Goal: Book appointment/travel/reservation

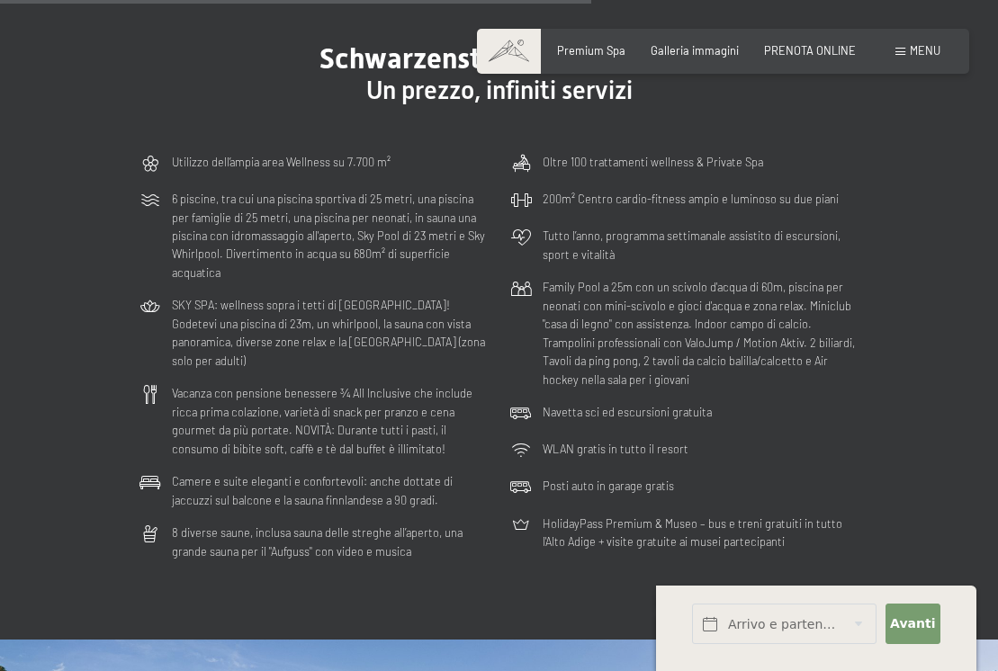
scroll to position [3660, 0]
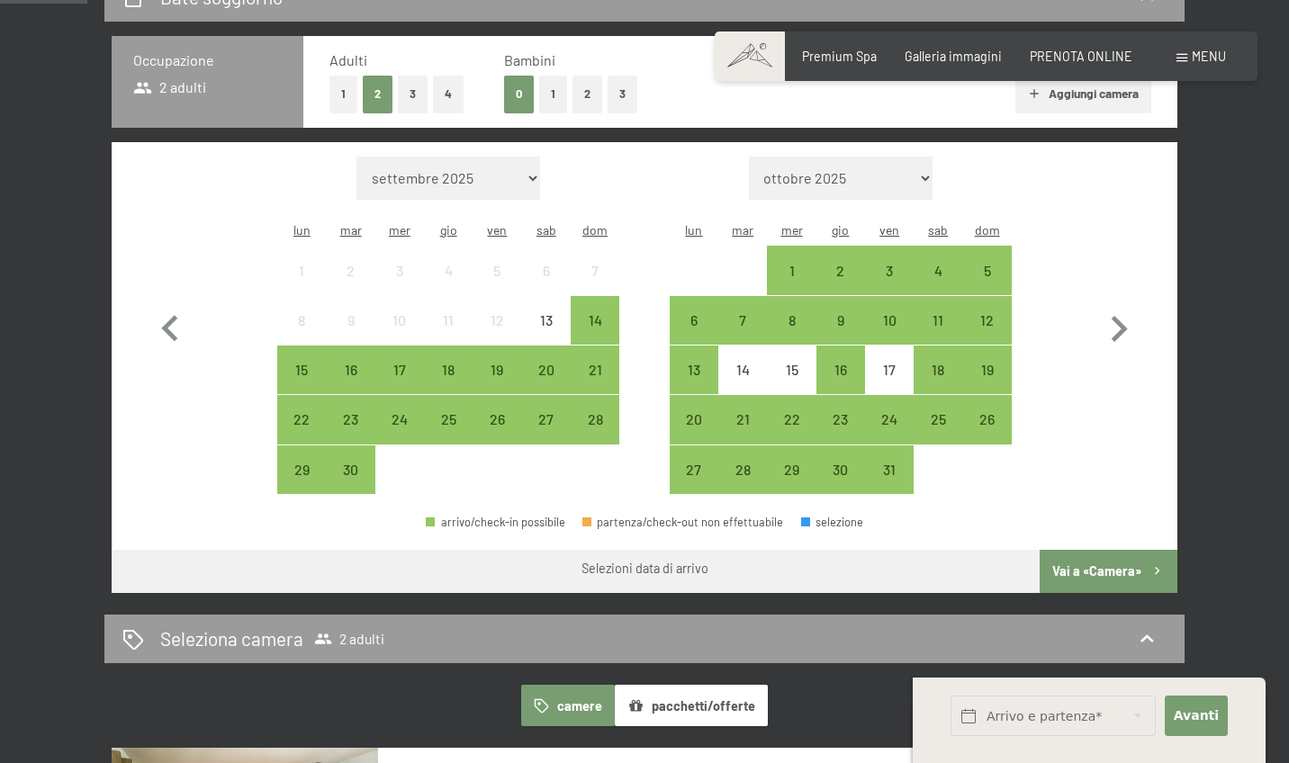
scroll to position [407, 0]
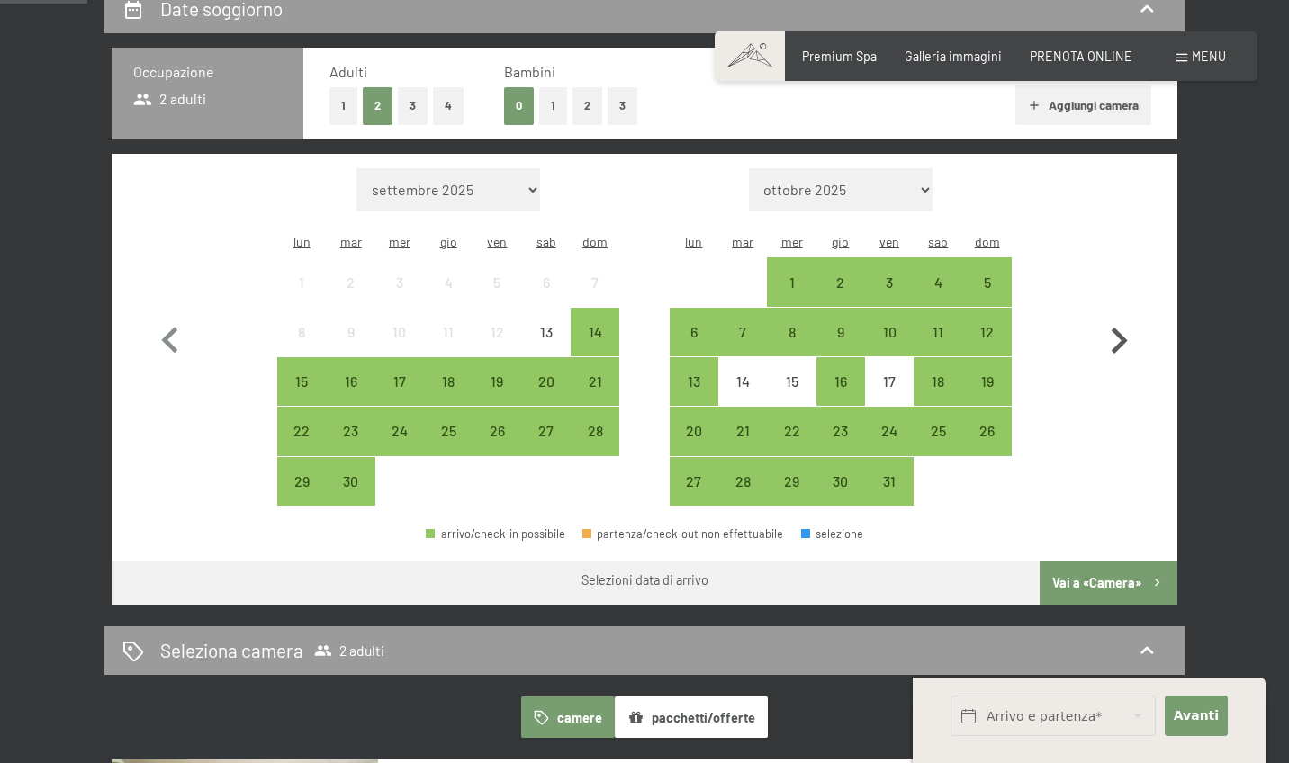
click at [1125, 339] on icon "button" at bounding box center [1118, 341] width 52 height 52
select select "2025-10-01"
select select "2025-11-01"
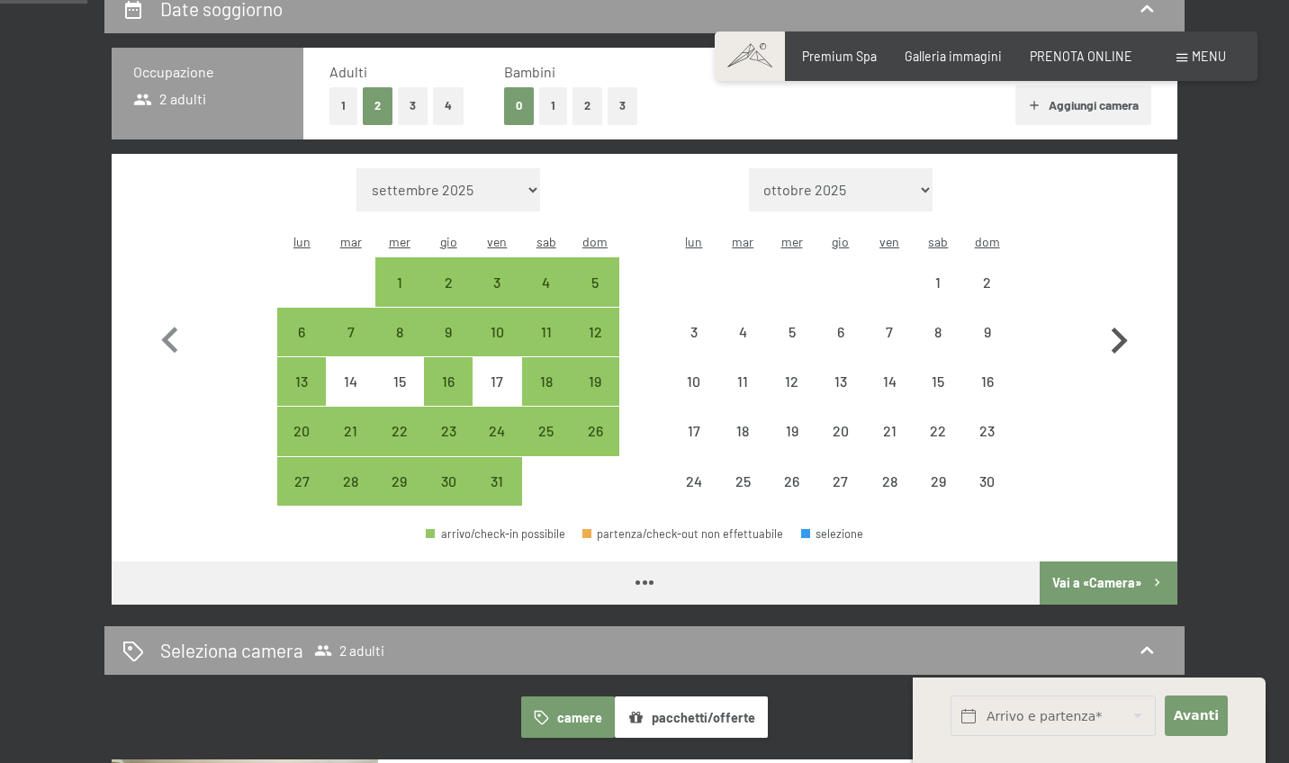
click at [1125, 339] on icon "button" at bounding box center [1118, 341] width 52 height 52
select select "2025-11-01"
select select "2025-12-01"
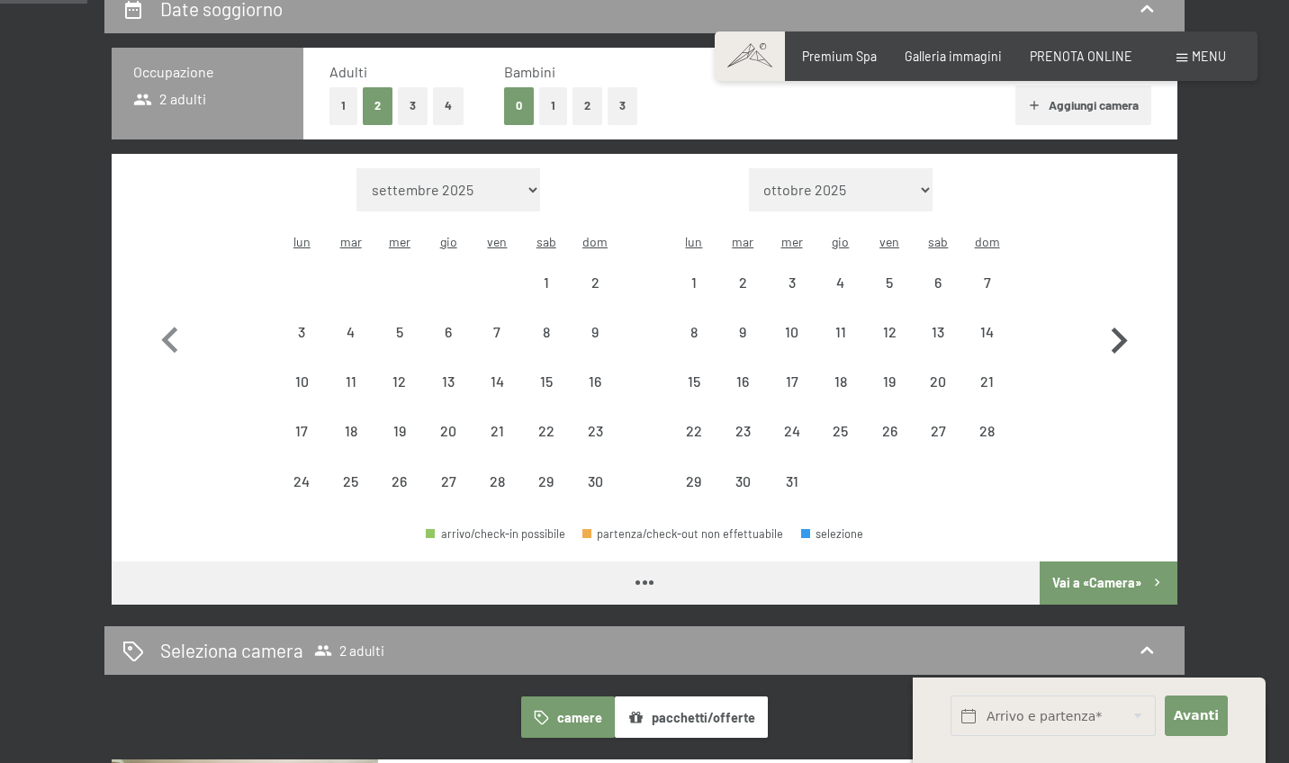
click at [1125, 339] on icon "button" at bounding box center [1118, 341] width 52 height 52
select select "2025-12-01"
select select "2026-01-01"
click at [1125, 338] on icon "button" at bounding box center [1118, 341] width 52 height 52
select select "2026-01-01"
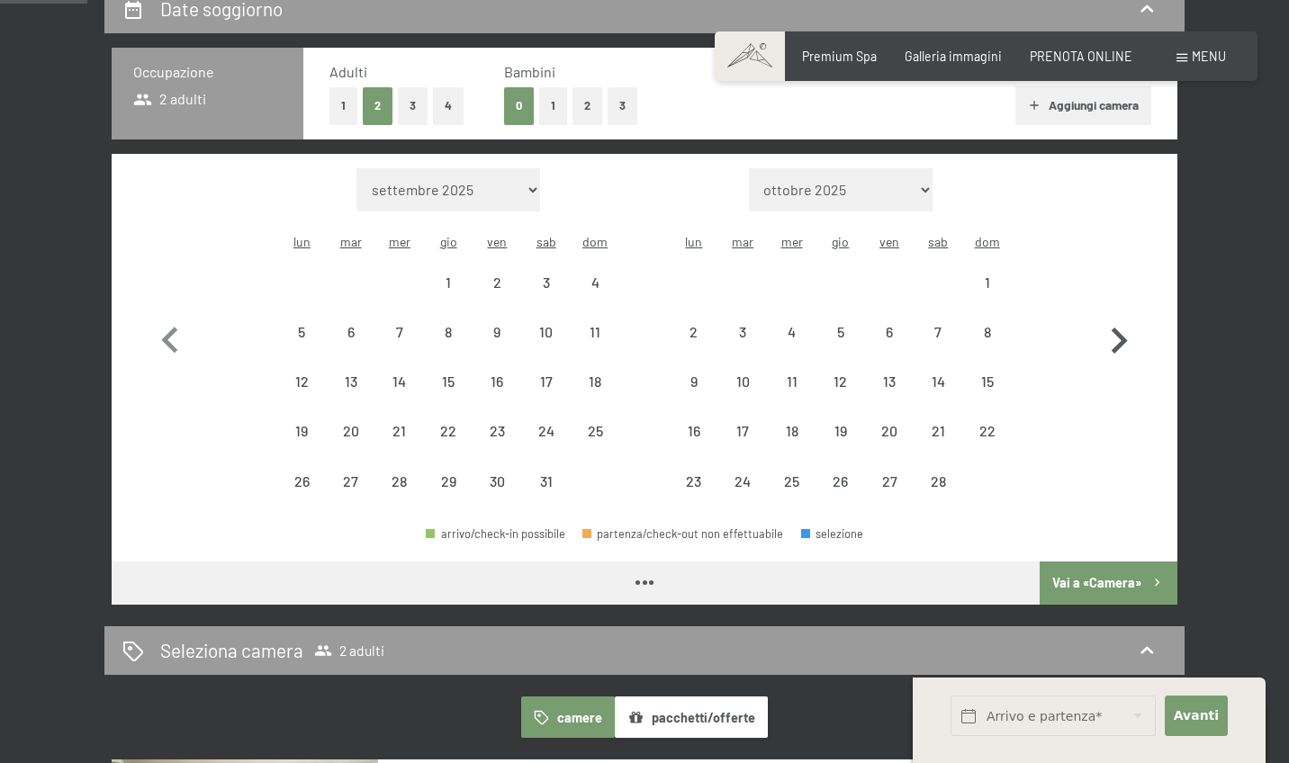
select select "2026-02-01"
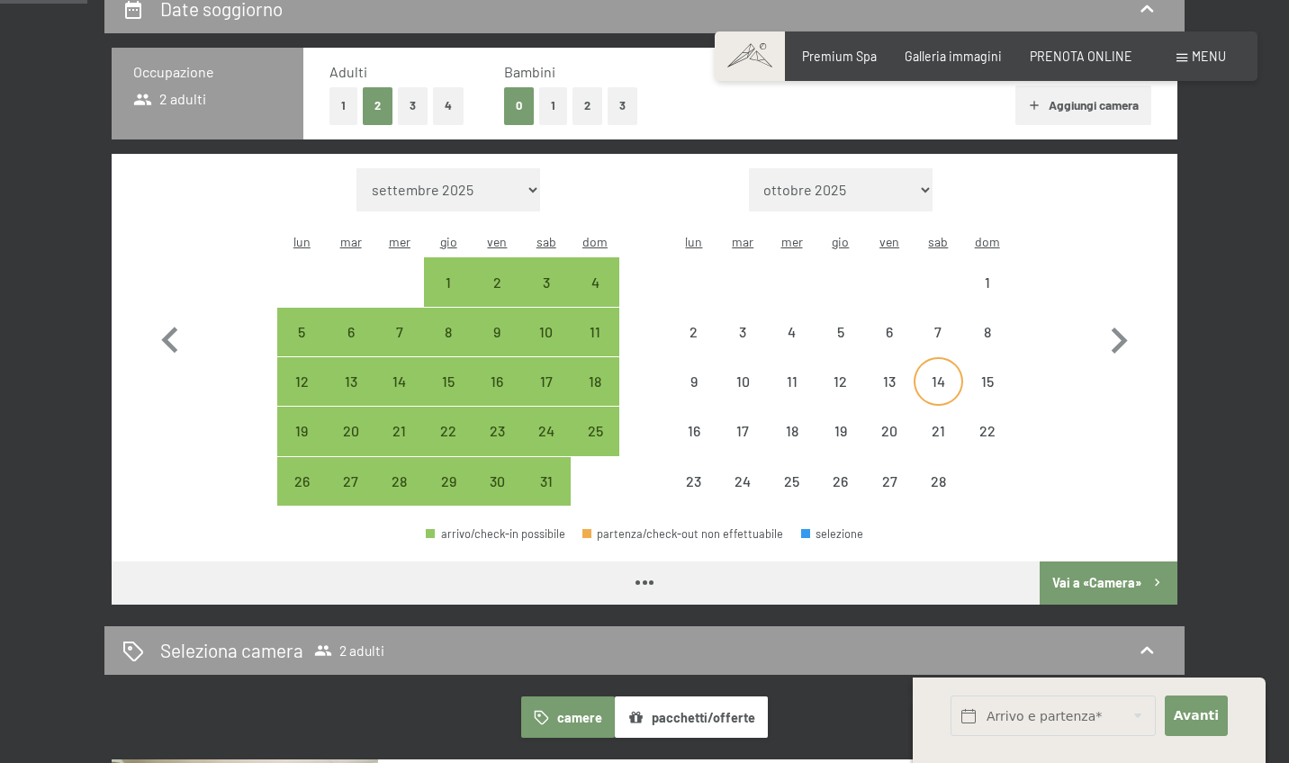
select select "2026-01-01"
select select "2026-02-01"
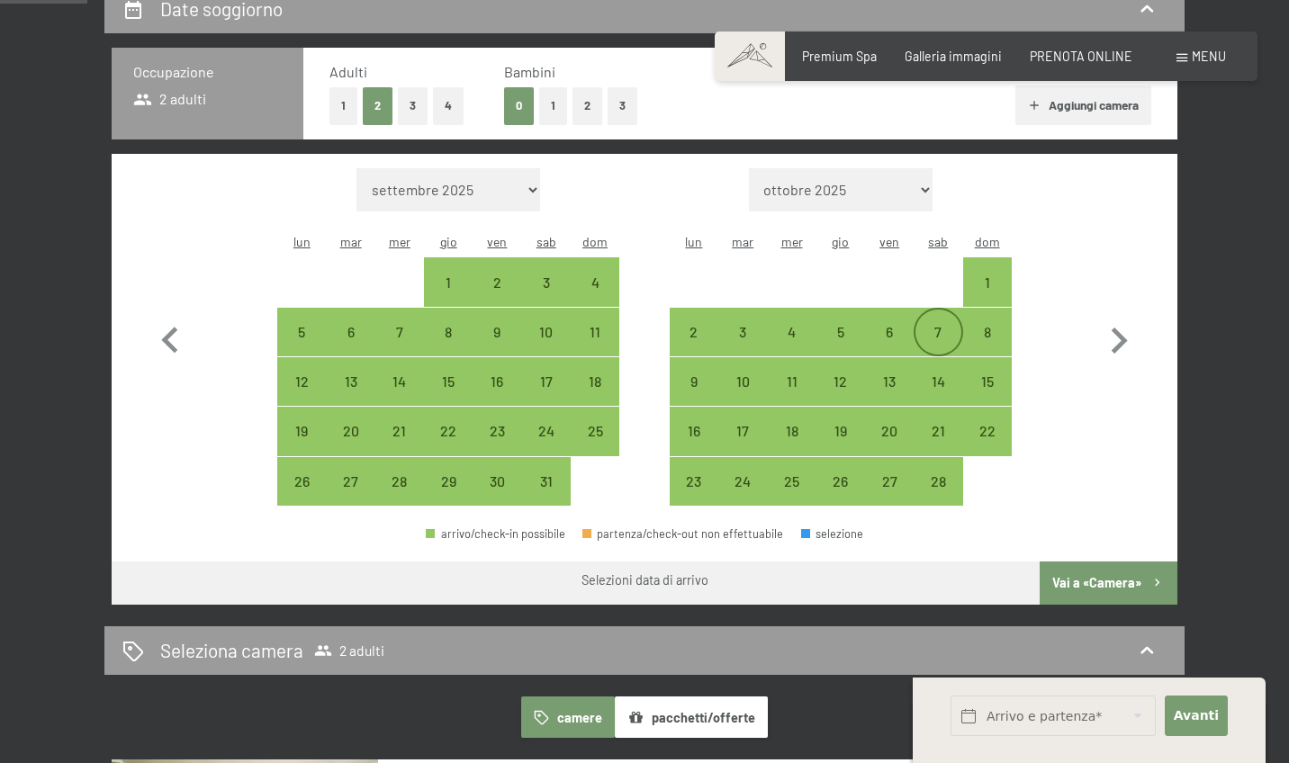
click at [940, 325] on div "7" at bounding box center [937, 347] width 45 height 45
select select "2026-01-01"
select select "2026-02-01"
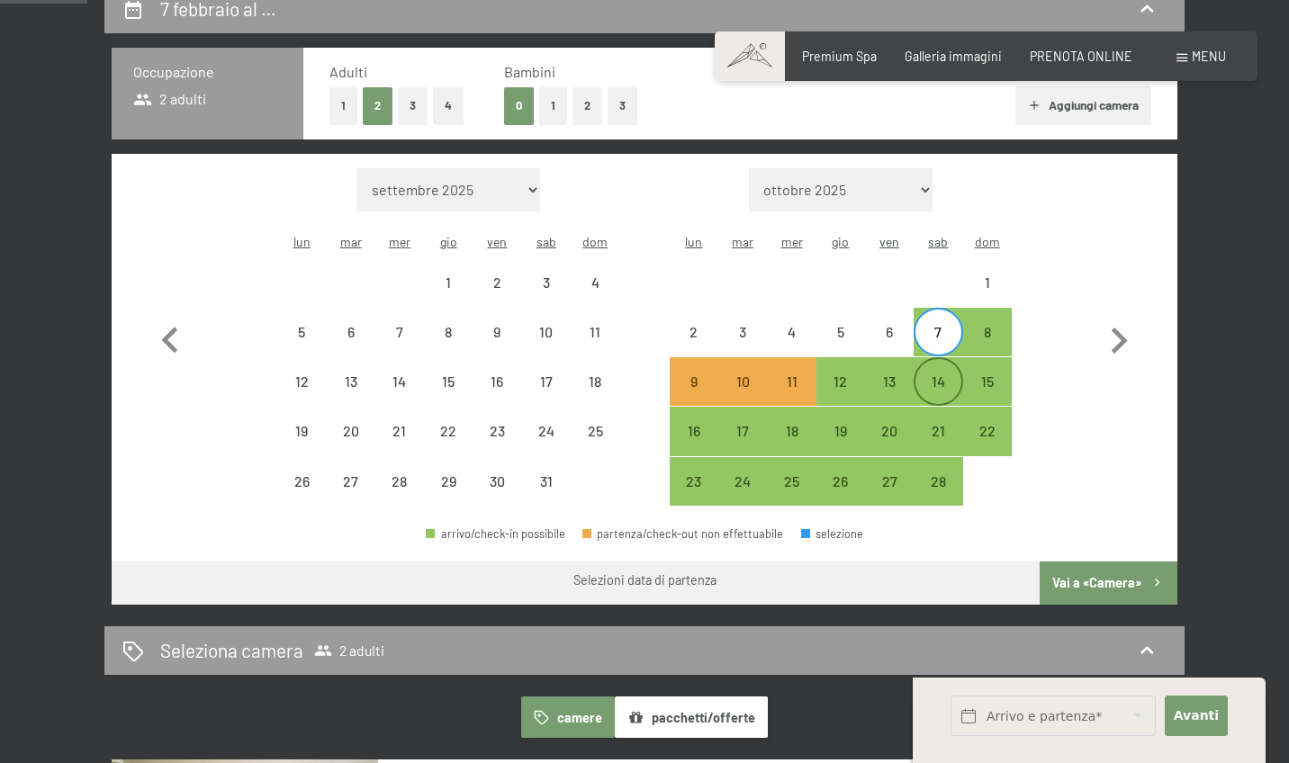
click at [937, 374] on div "14" at bounding box center [937, 396] width 45 height 45
select select "2026-01-01"
select select "2026-02-01"
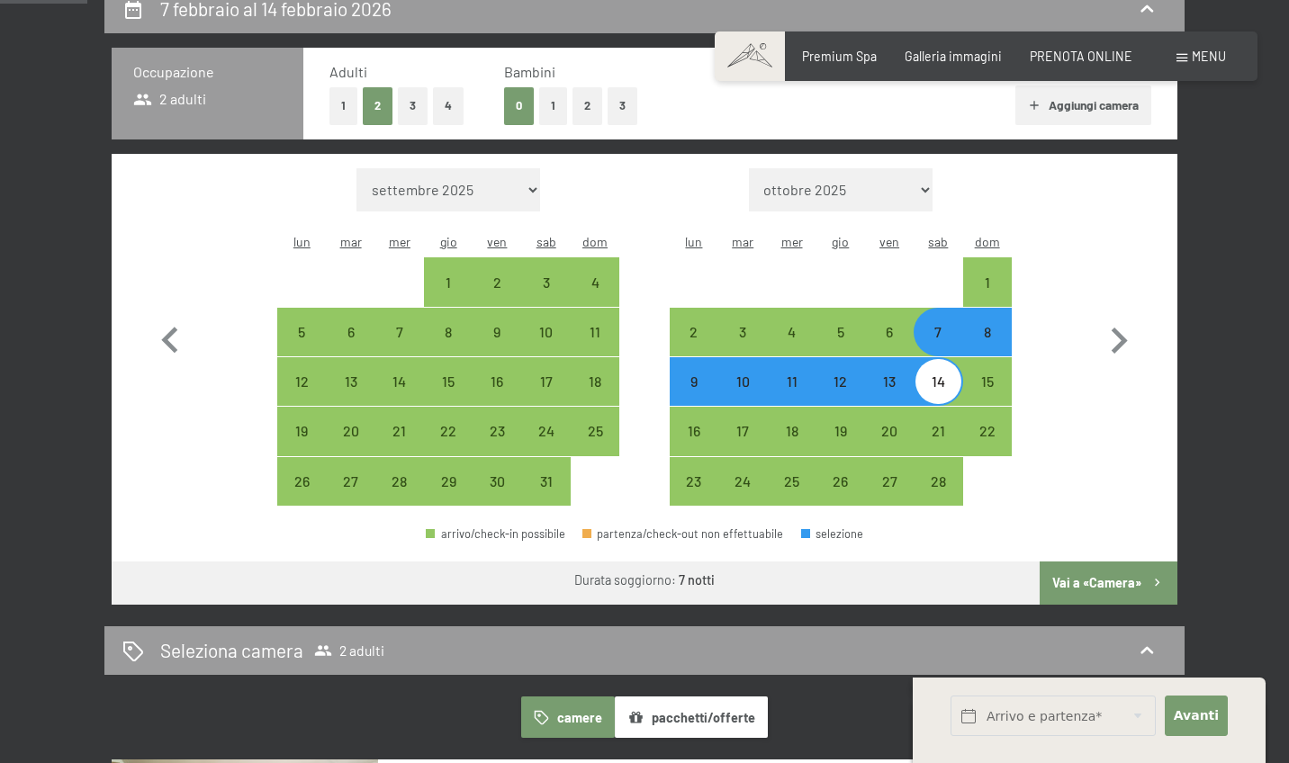
click at [554, 102] on button "1" at bounding box center [553, 105] width 28 height 37
select select "2026-01-01"
select select "2026-02-01"
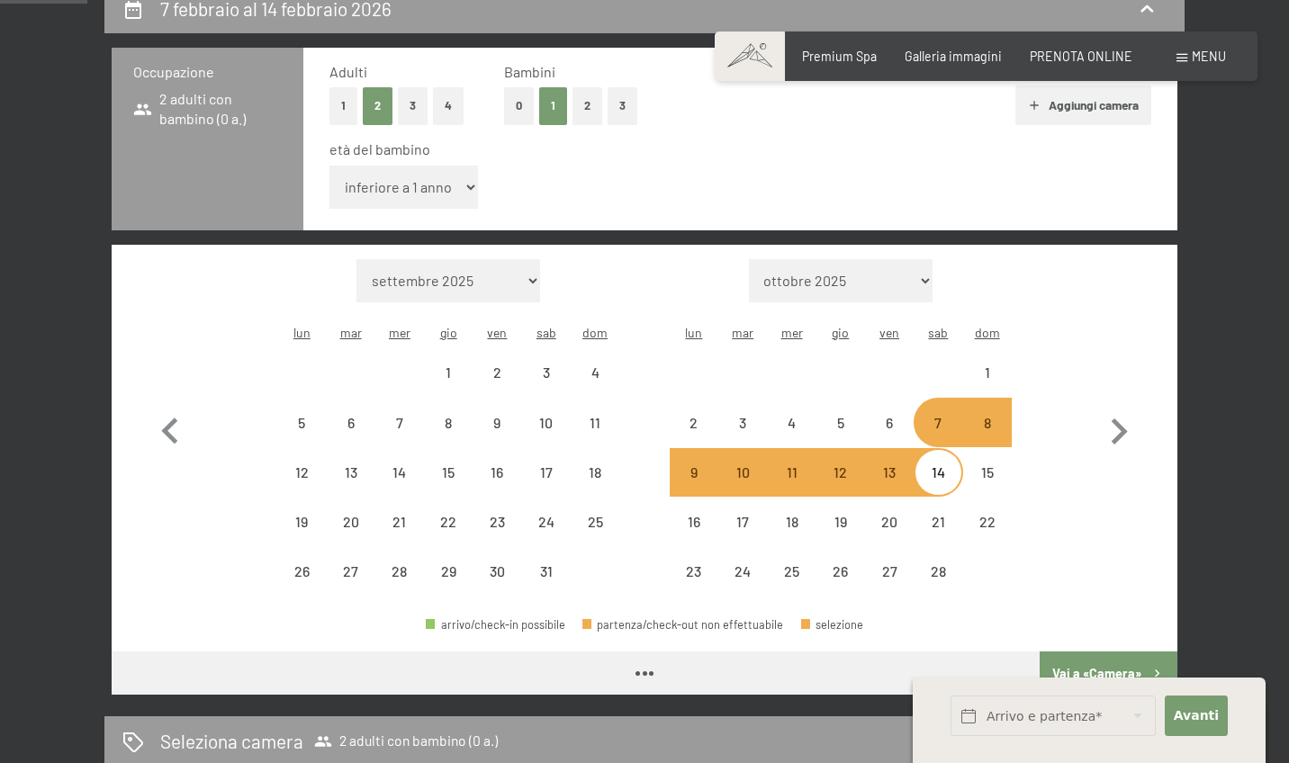
select select "2026-01-01"
select select "2026-02-01"
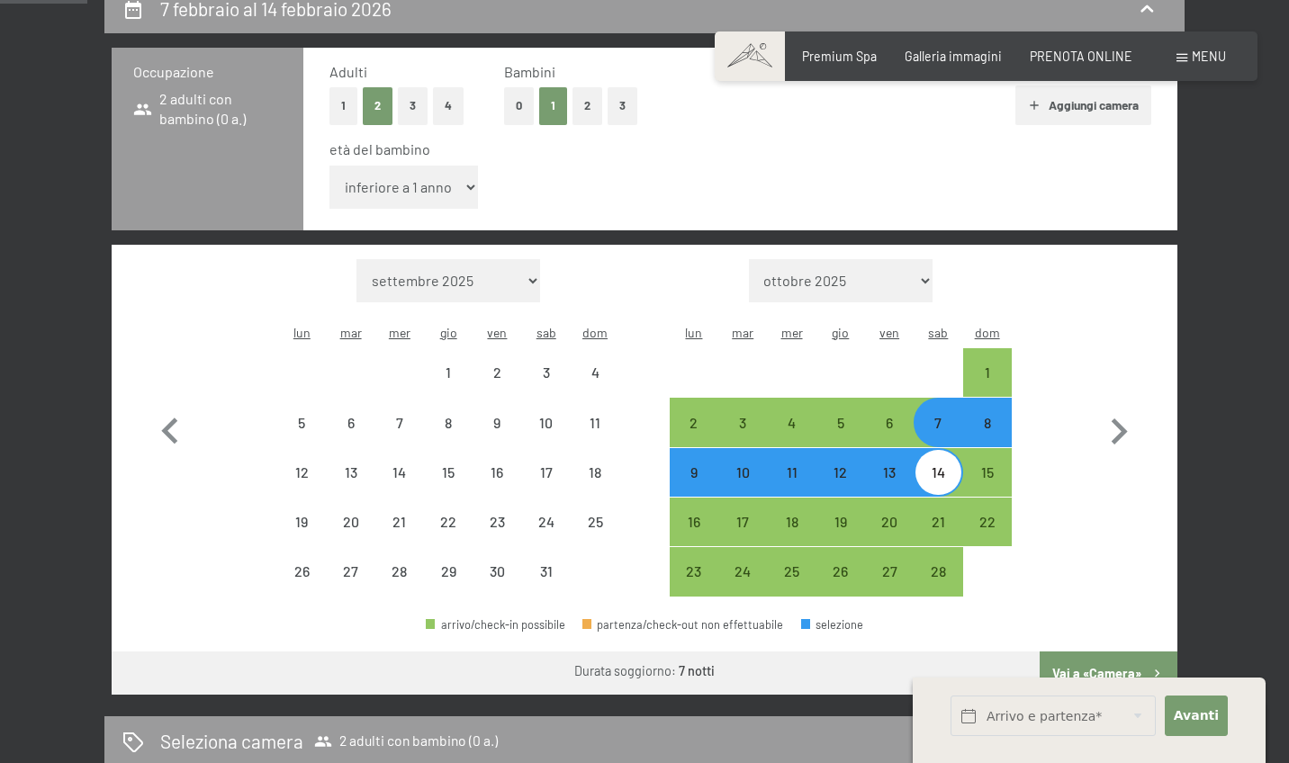
select select "2026-01-01"
select select "2026-02-01"
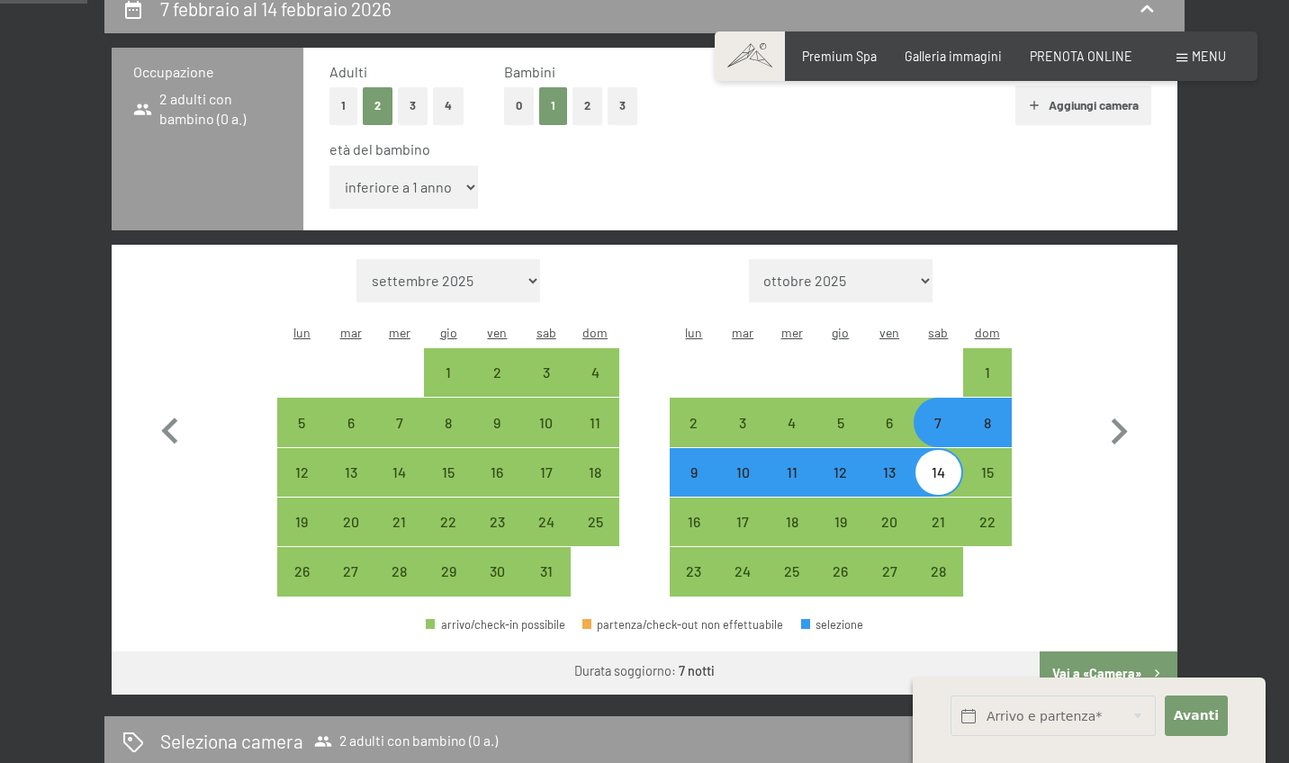
select select "10"
select select "2026-01-01"
select select "2026-02-01"
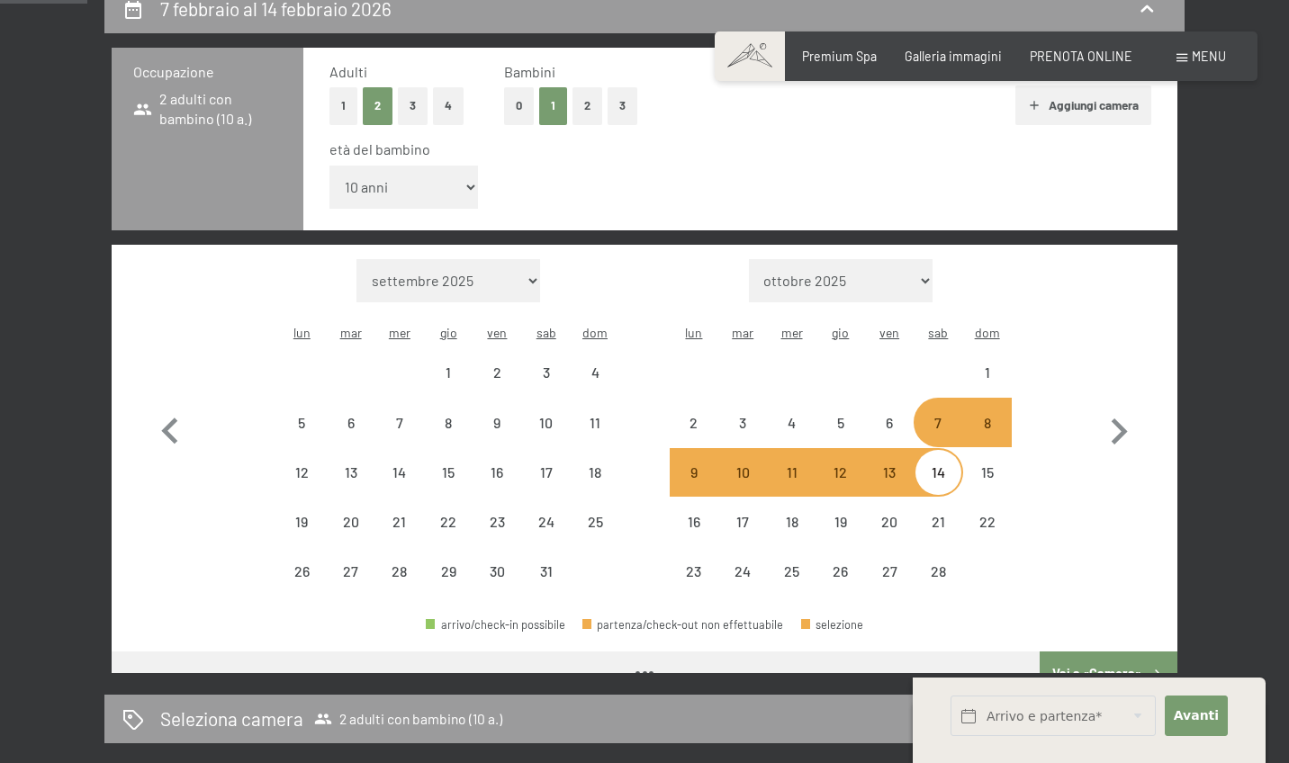
select select "2026-01-01"
select select "2026-02-01"
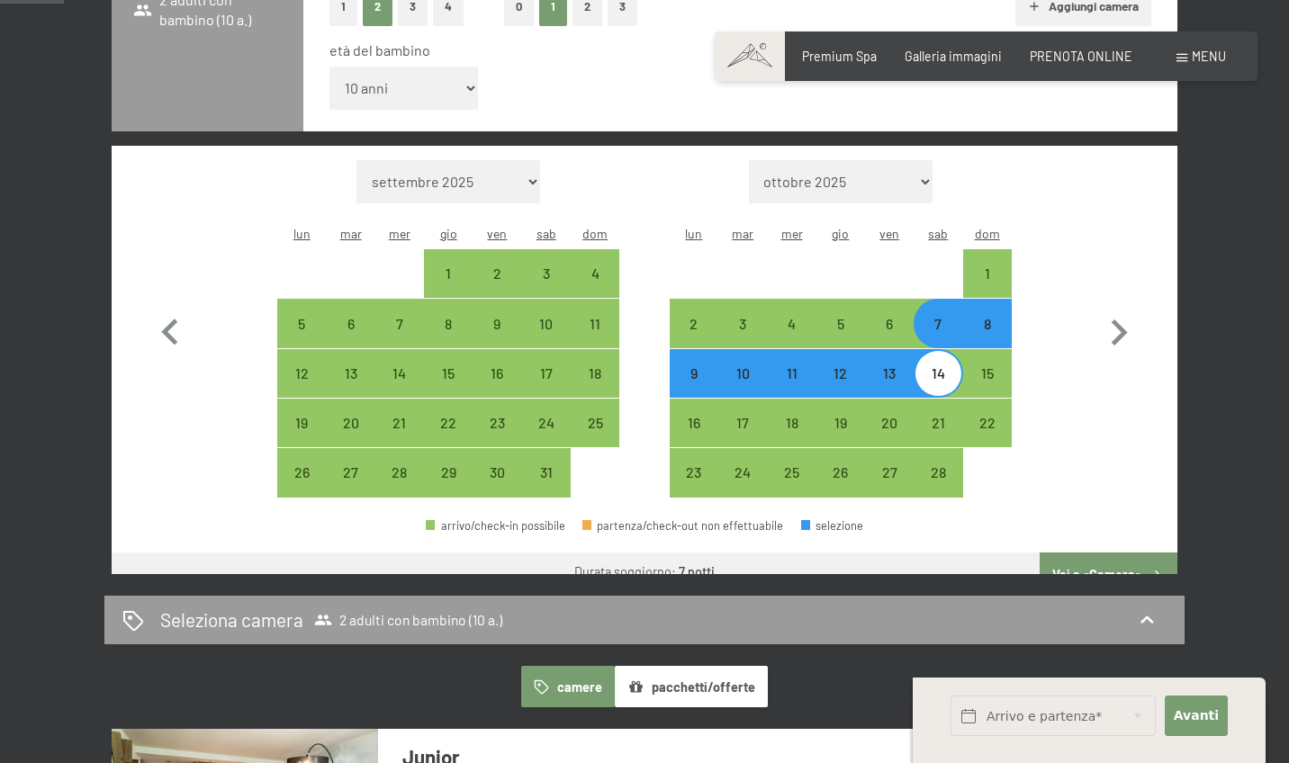
scroll to position [555, 0]
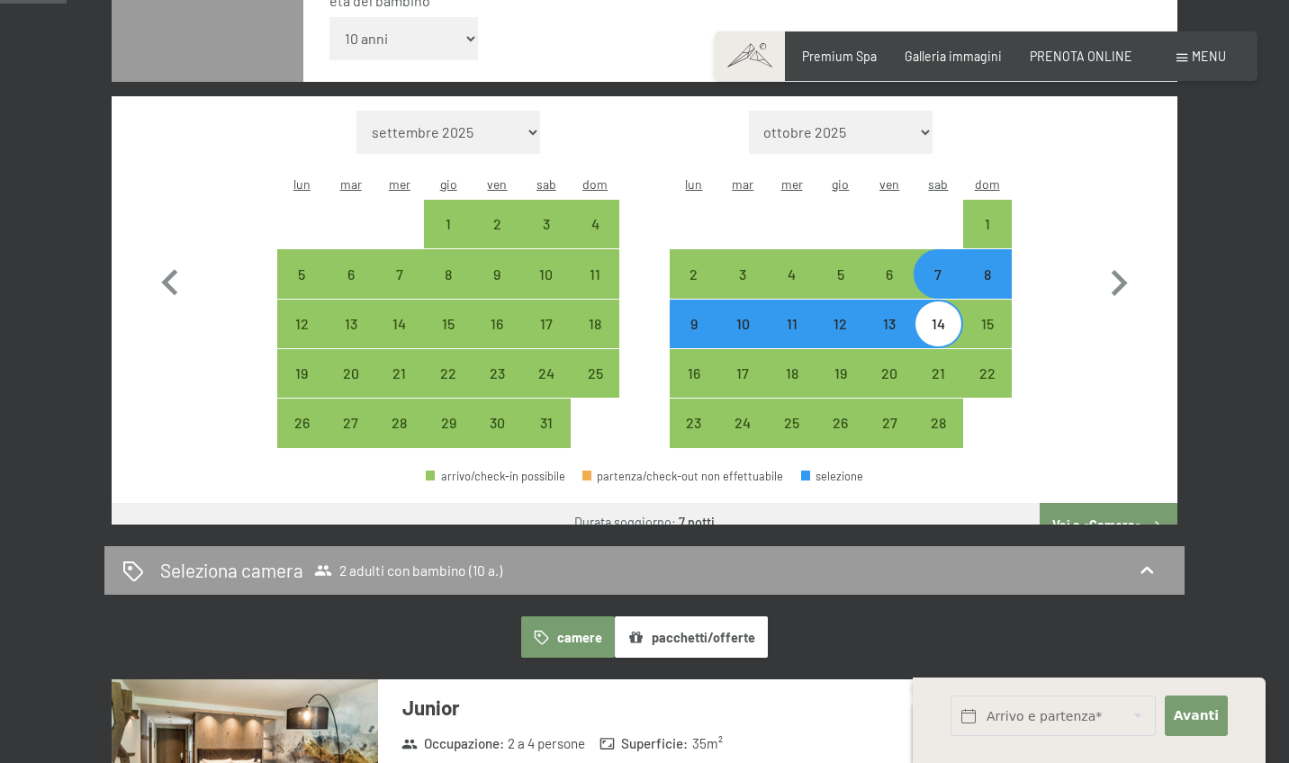
click at [734, 630] on button "pacchetti/offerte" at bounding box center [691, 636] width 153 height 41
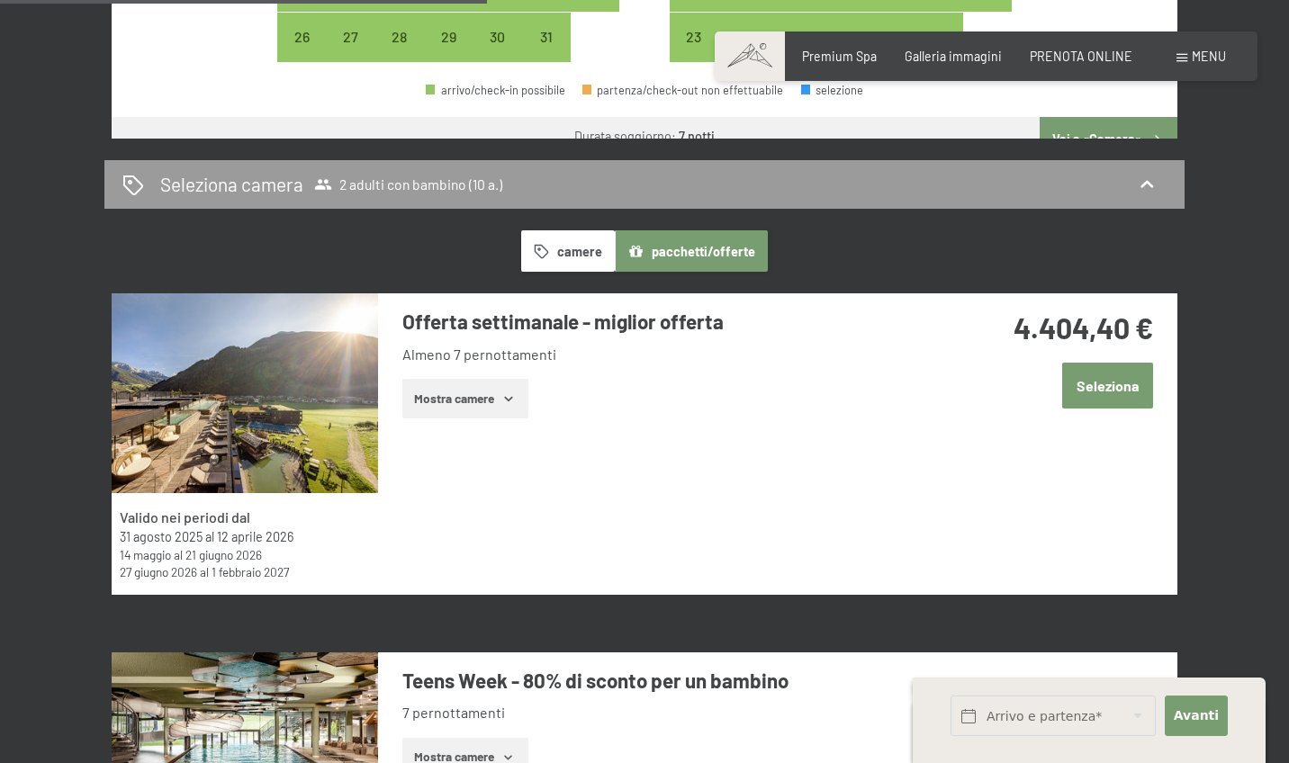
scroll to position [938, 0]
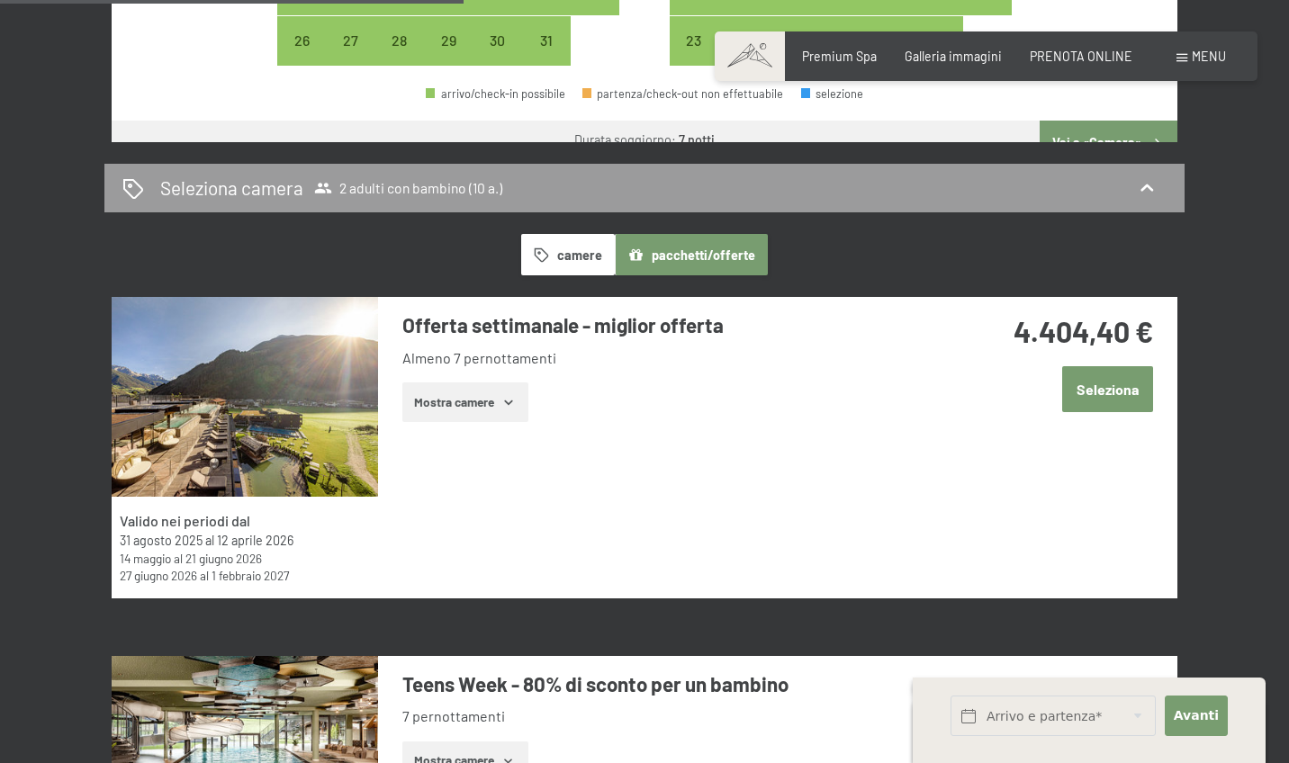
click at [529, 247] on button "camere" at bounding box center [568, 254] width 94 height 41
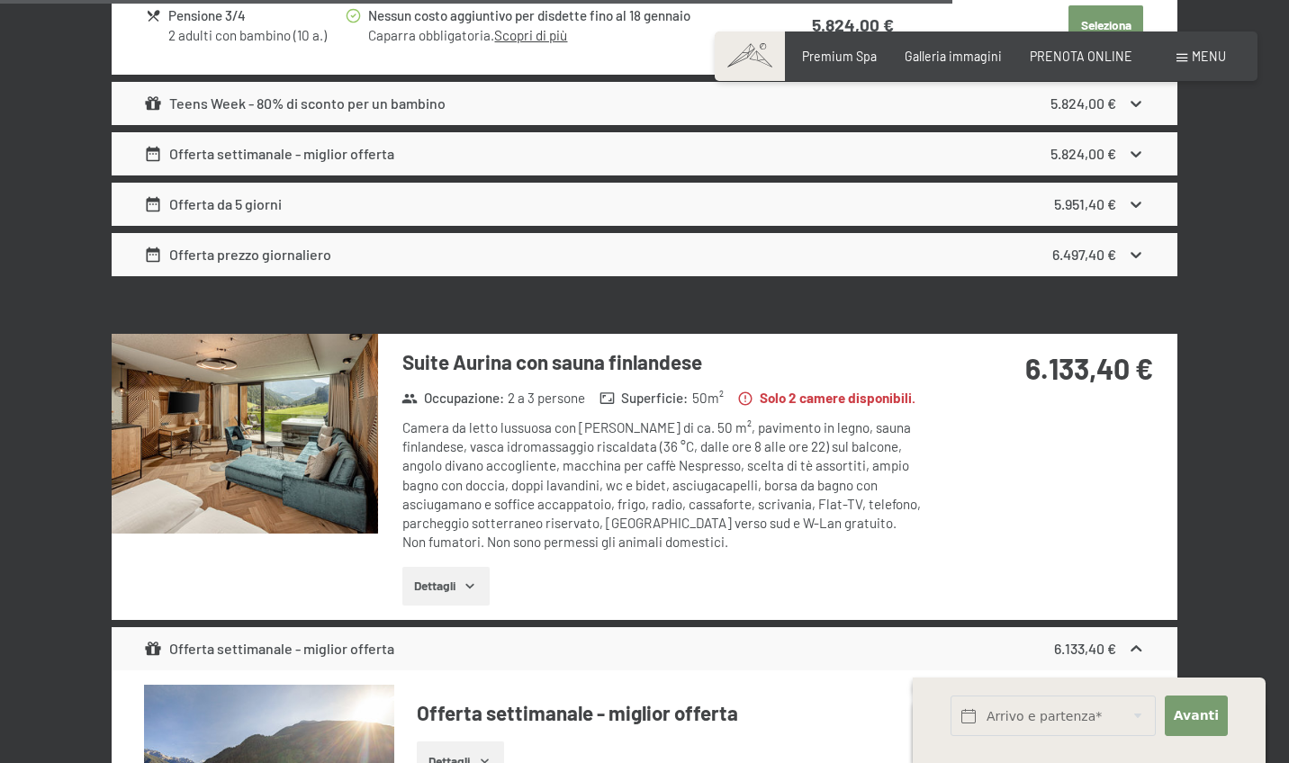
scroll to position [7923, 0]
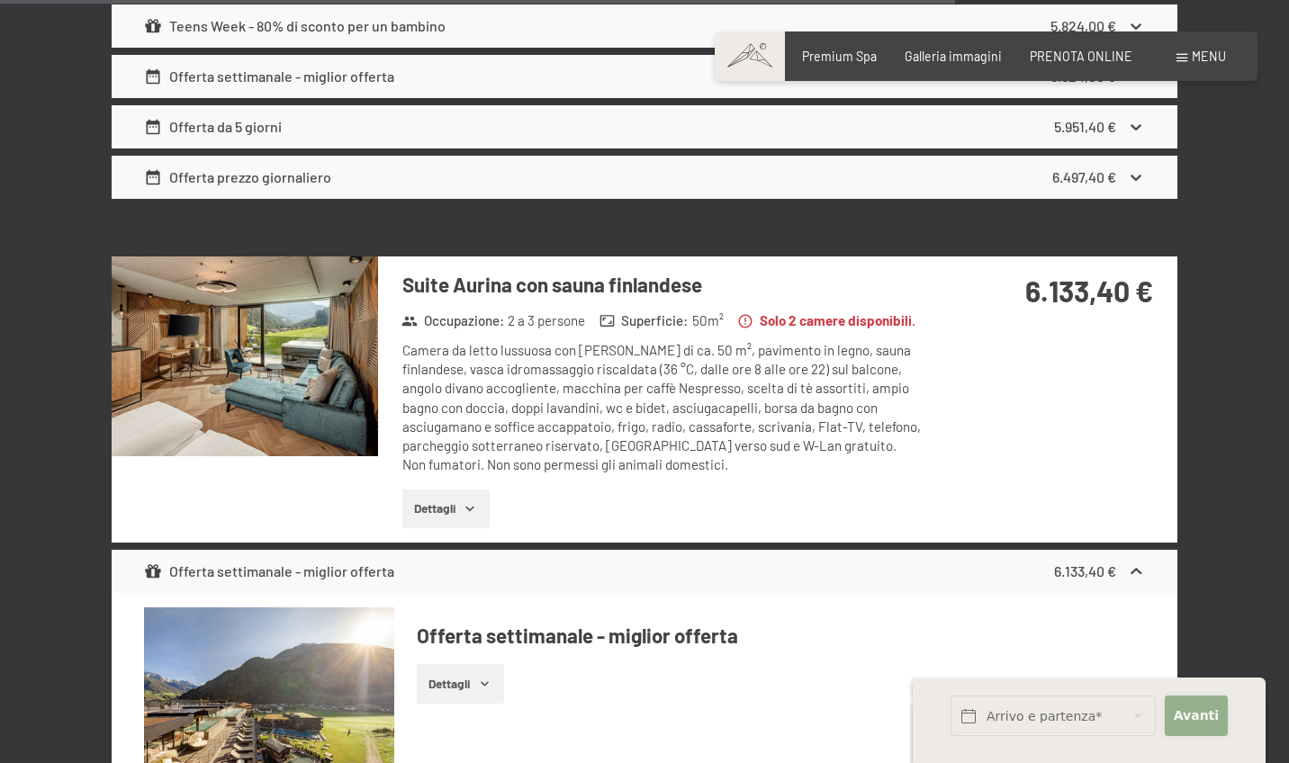
click at [1201, 723] on span "Avanti" at bounding box center [1195, 716] width 45 height 18
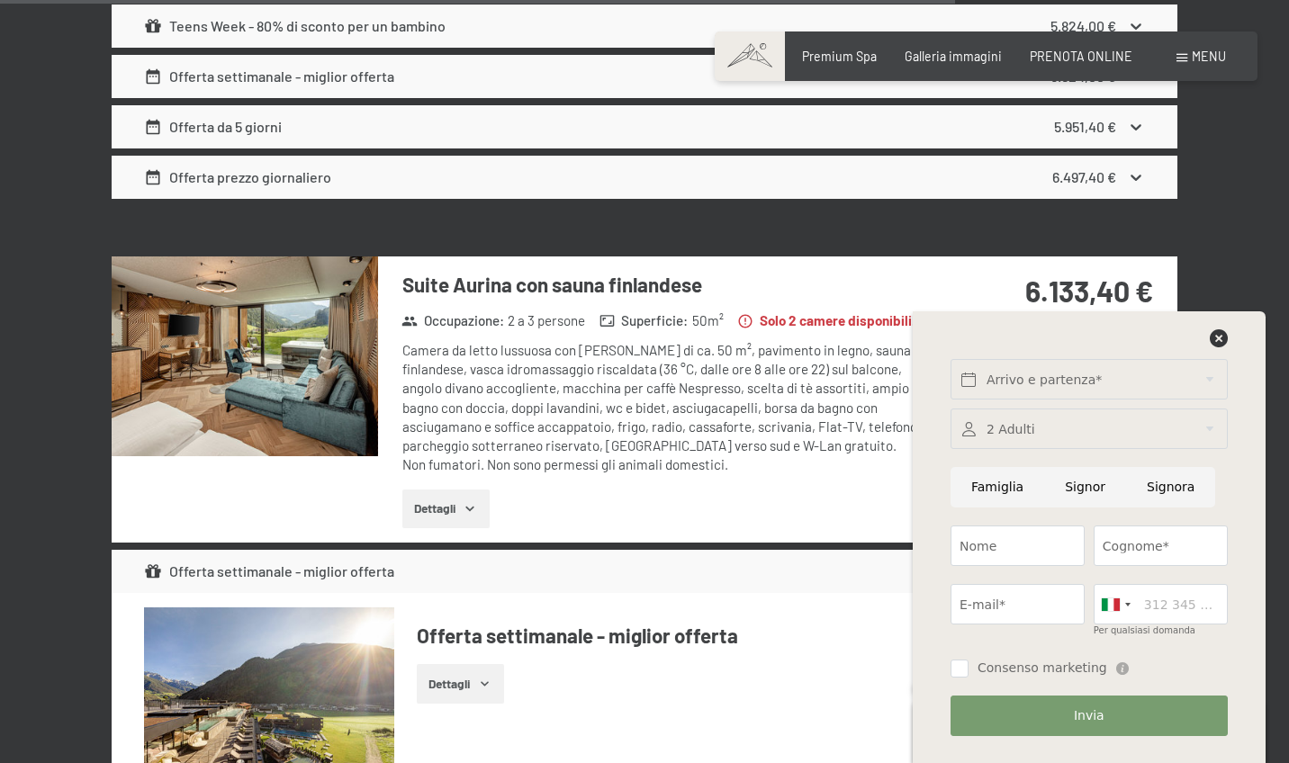
drag, startPoint x: 1218, startPoint y: 316, endPoint x: 1216, endPoint y: 326, distance: 10.1
click at [1218, 317] on div "Arrivo e partenza* Avanti Nascondere i campi dell'indirizzo 2 Adulti 2 Adulti P…" at bounding box center [1088, 537] width 313 height 452
click at [1216, 335] on icon at bounding box center [1218, 338] width 18 height 18
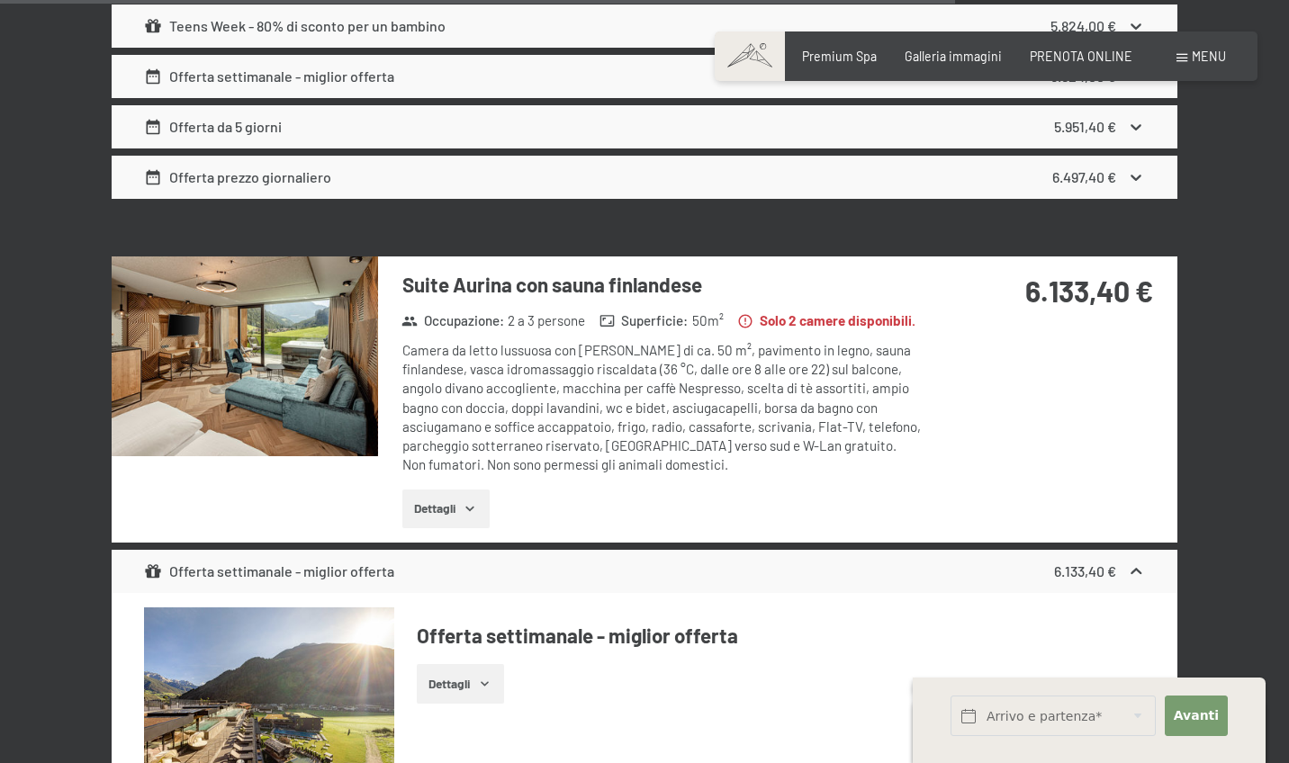
click at [355, 256] on img at bounding box center [245, 356] width 266 height 200
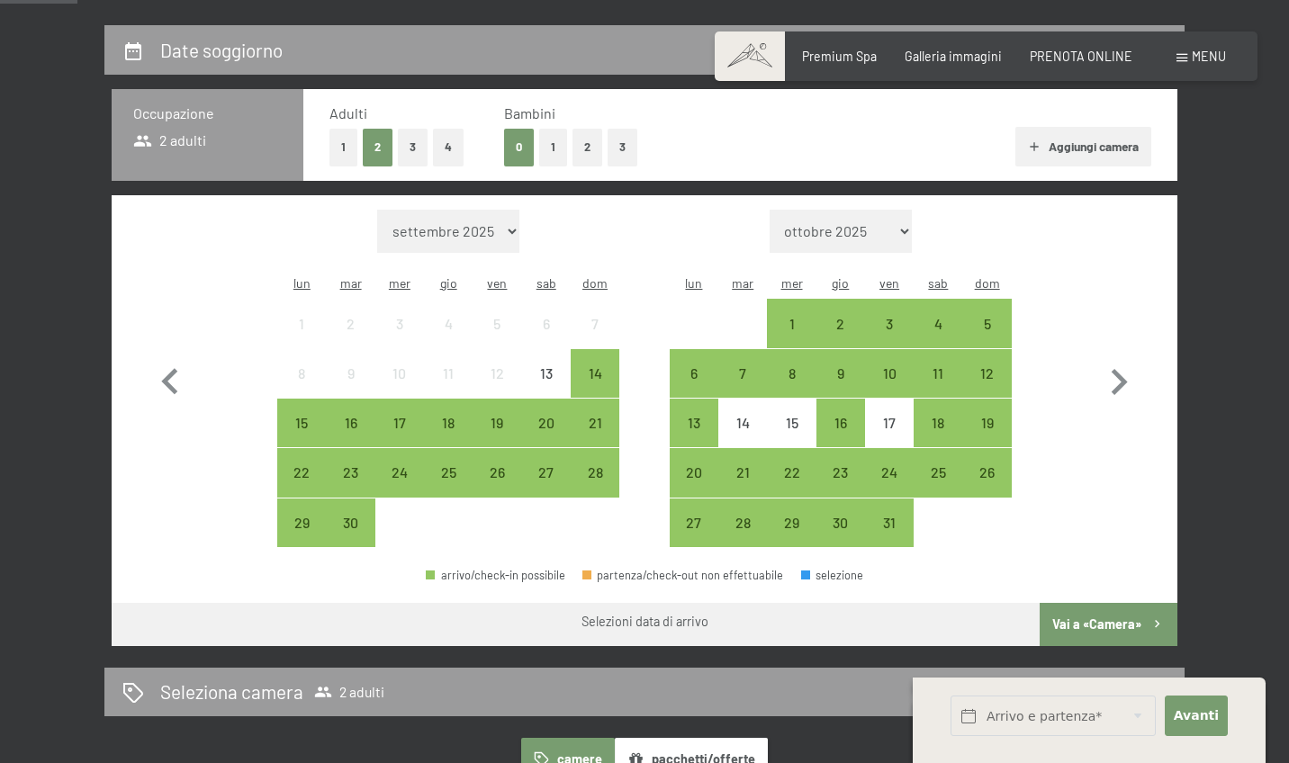
scroll to position [370, 0]
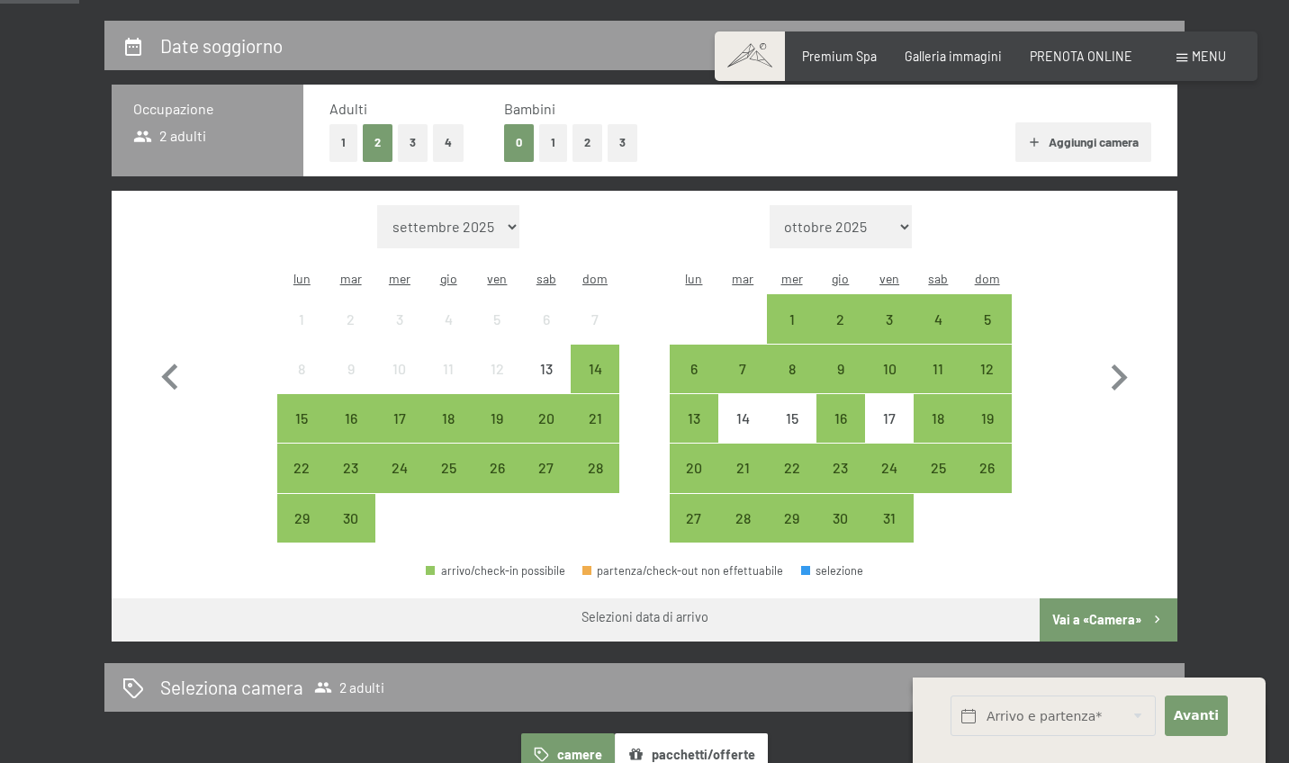
click at [546, 136] on button "1" at bounding box center [553, 142] width 28 height 37
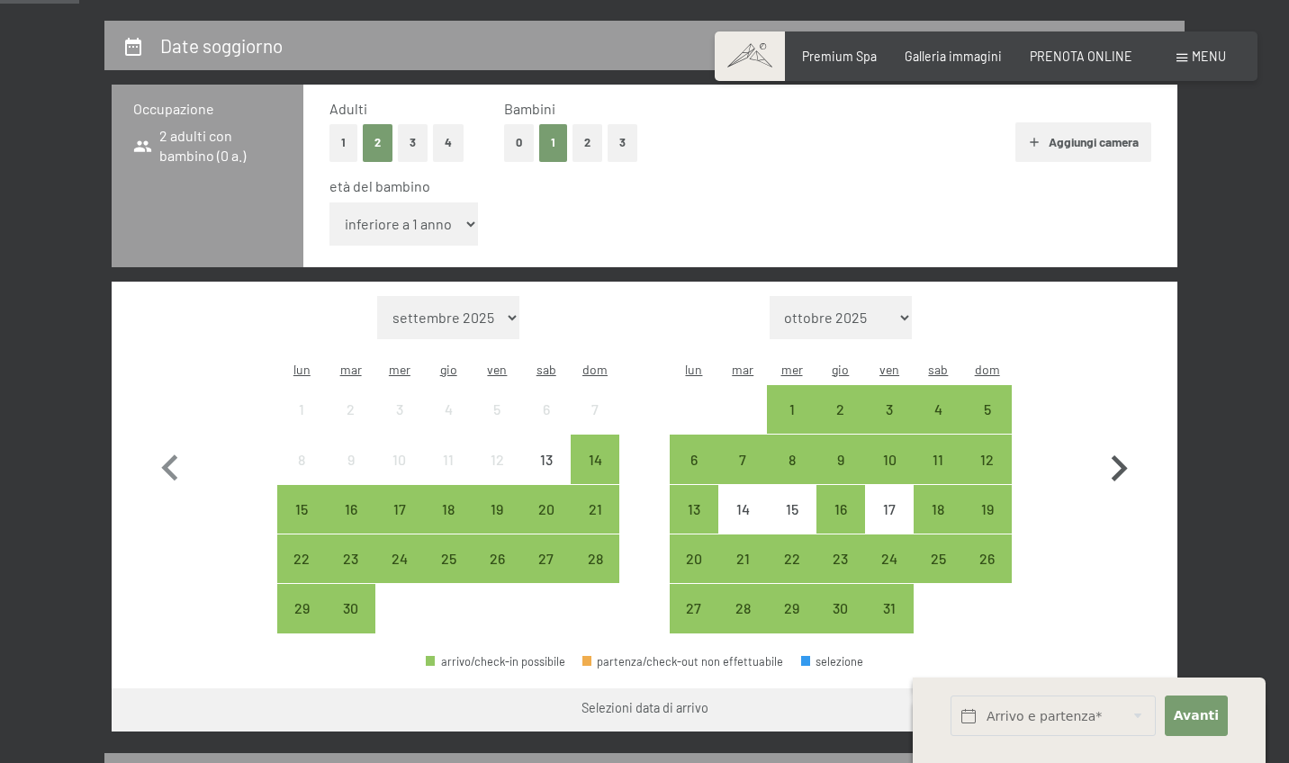
click at [1110, 443] on icon "button" at bounding box center [1118, 469] width 52 height 52
select select "2025-10-01"
select select "2025-11-01"
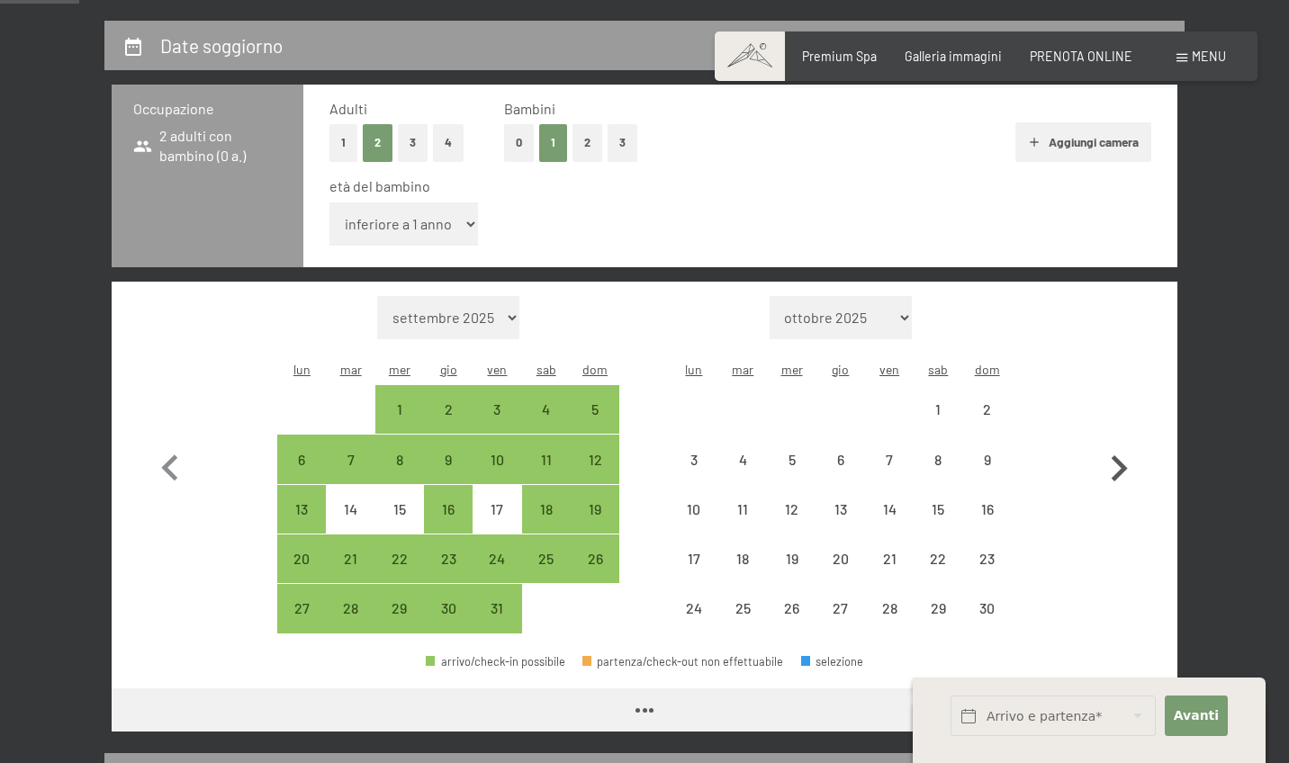
click at [1110, 443] on icon "button" at bounding box center [1118, 469] width 52 height 52
select select "2025-11-01"
select select "2025-12-01"
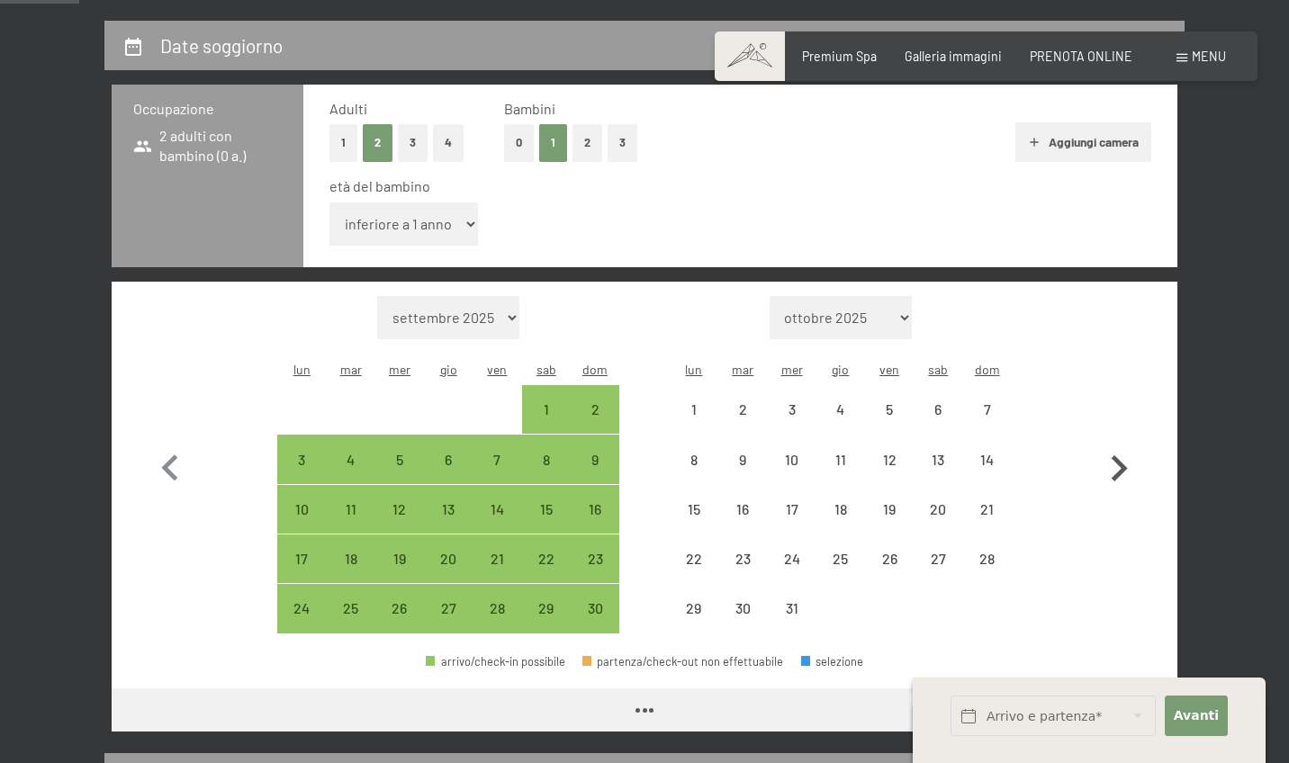
click at [1110, 443] on icon "button" at bounding box center [1118, 469] width 52 height 52
select select "2025-12-01"
select select "2026-01-01"
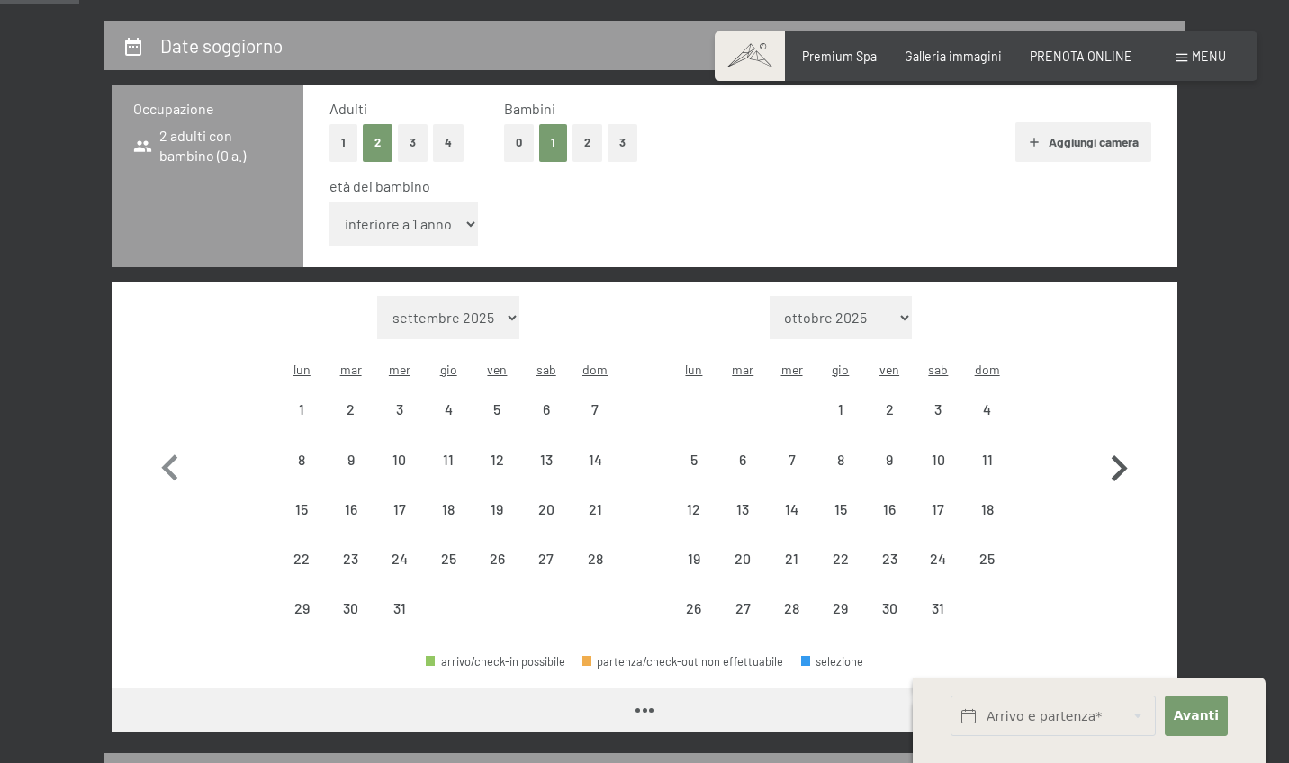
select select "2025-12-01"
select select "2026-01-01"
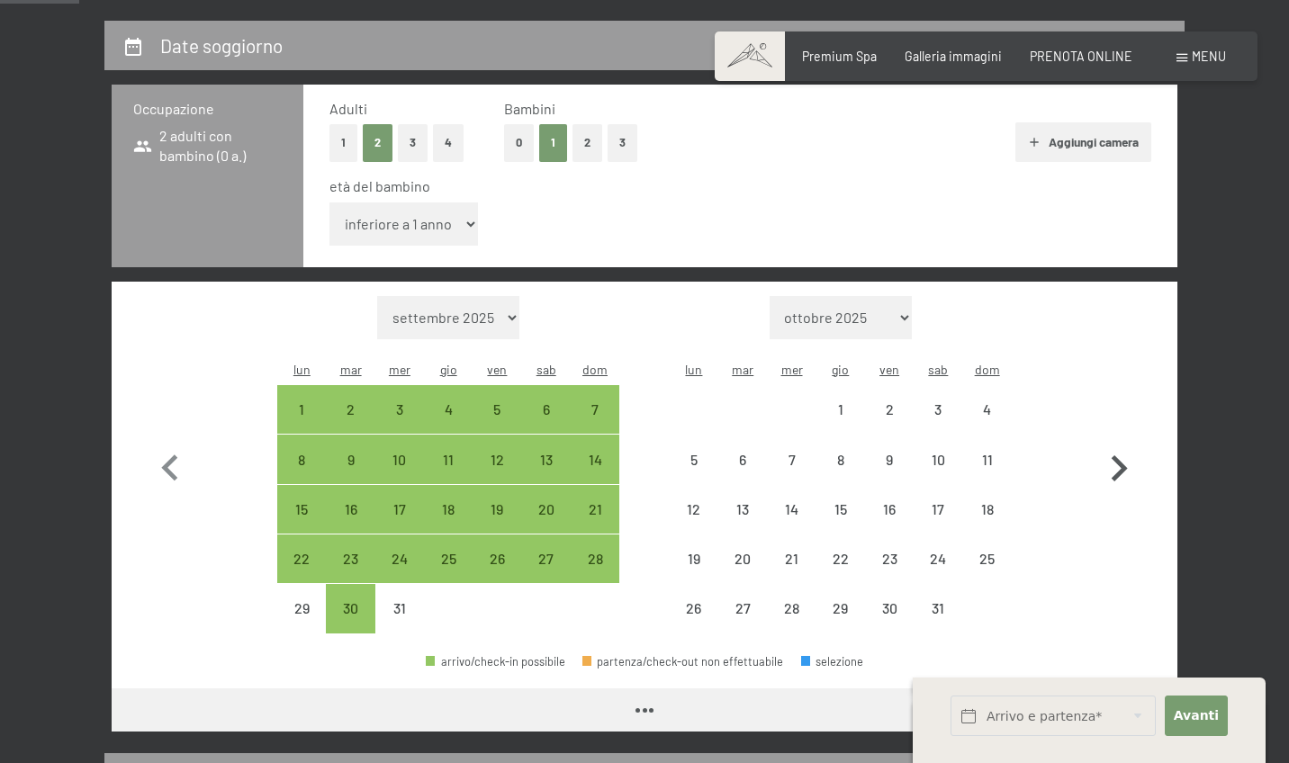
select select "2025-12-01"
select select "2026-01-01"
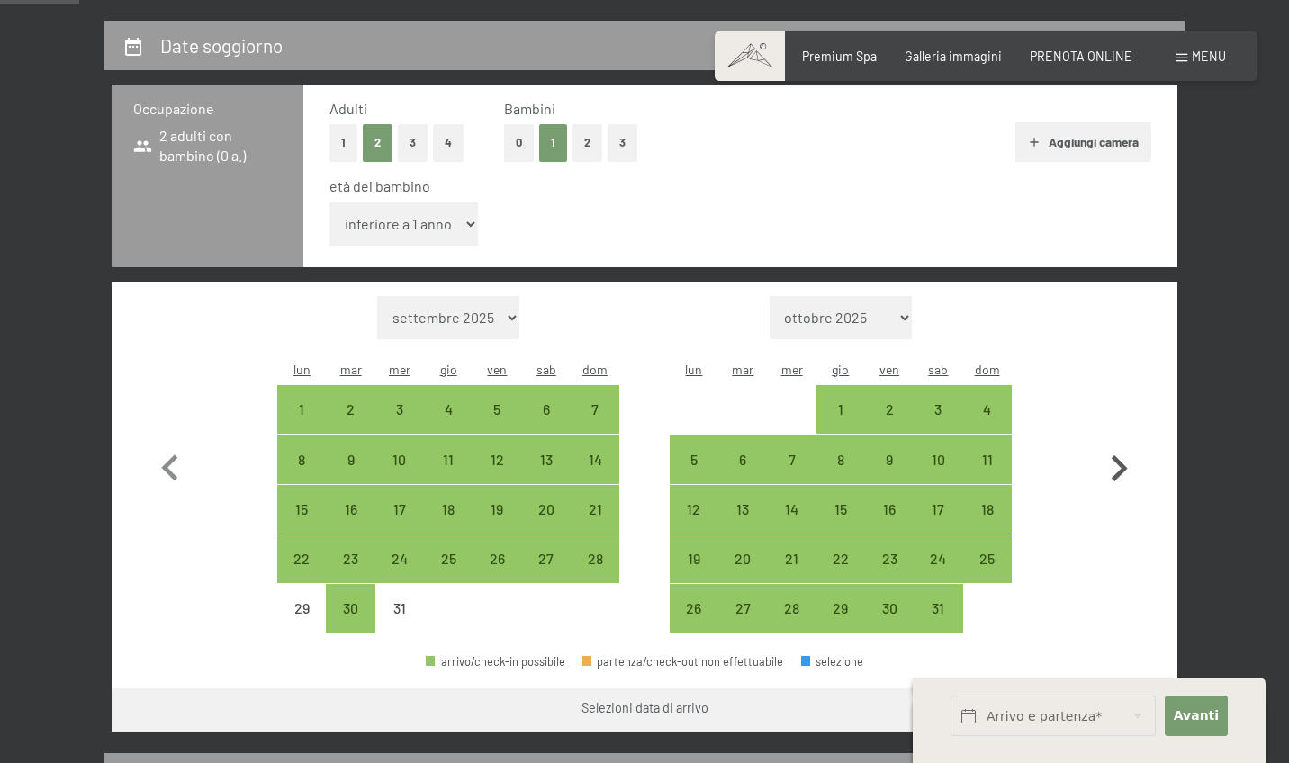
click at [1110, 443] on icon "button" at bounding box center [1118, 469] width 52 height 52
select select "2026-01-01"
select select "2026-02-01"
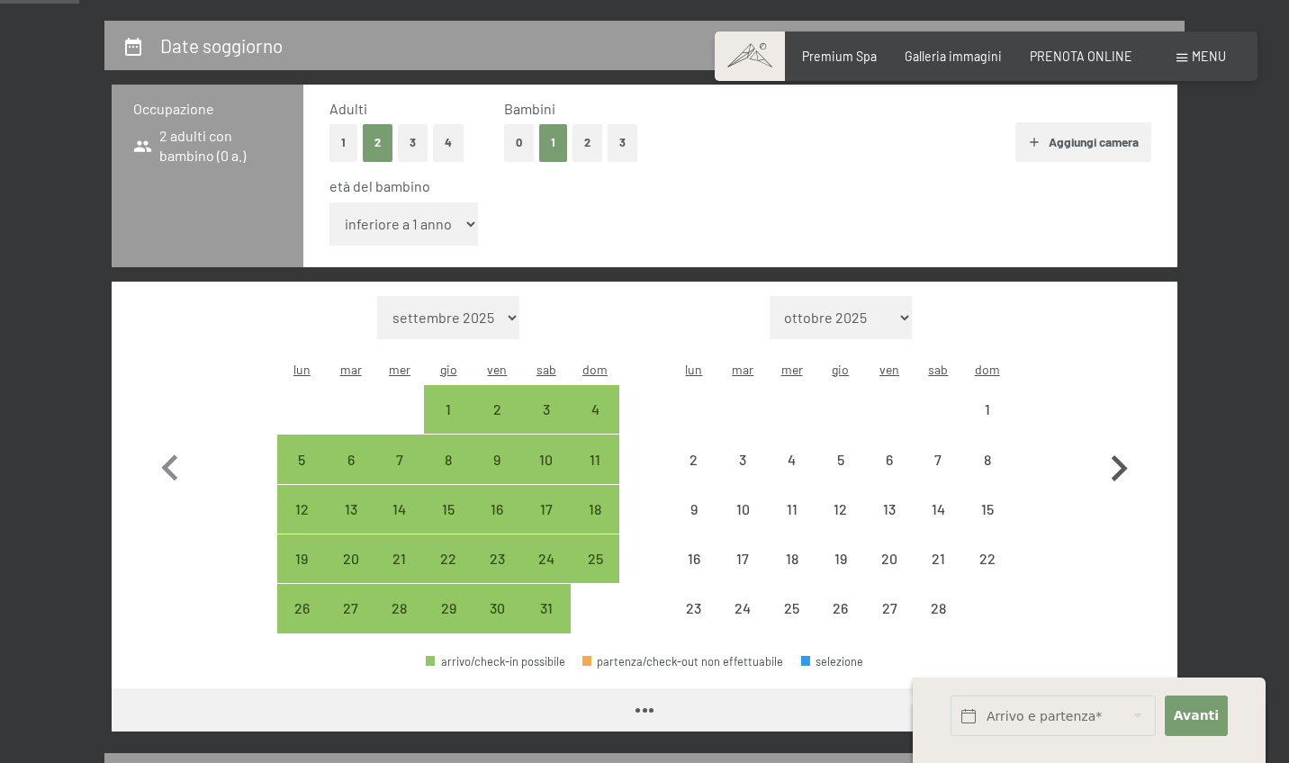
select select "2026-01-01"
select select "2026-02-01"
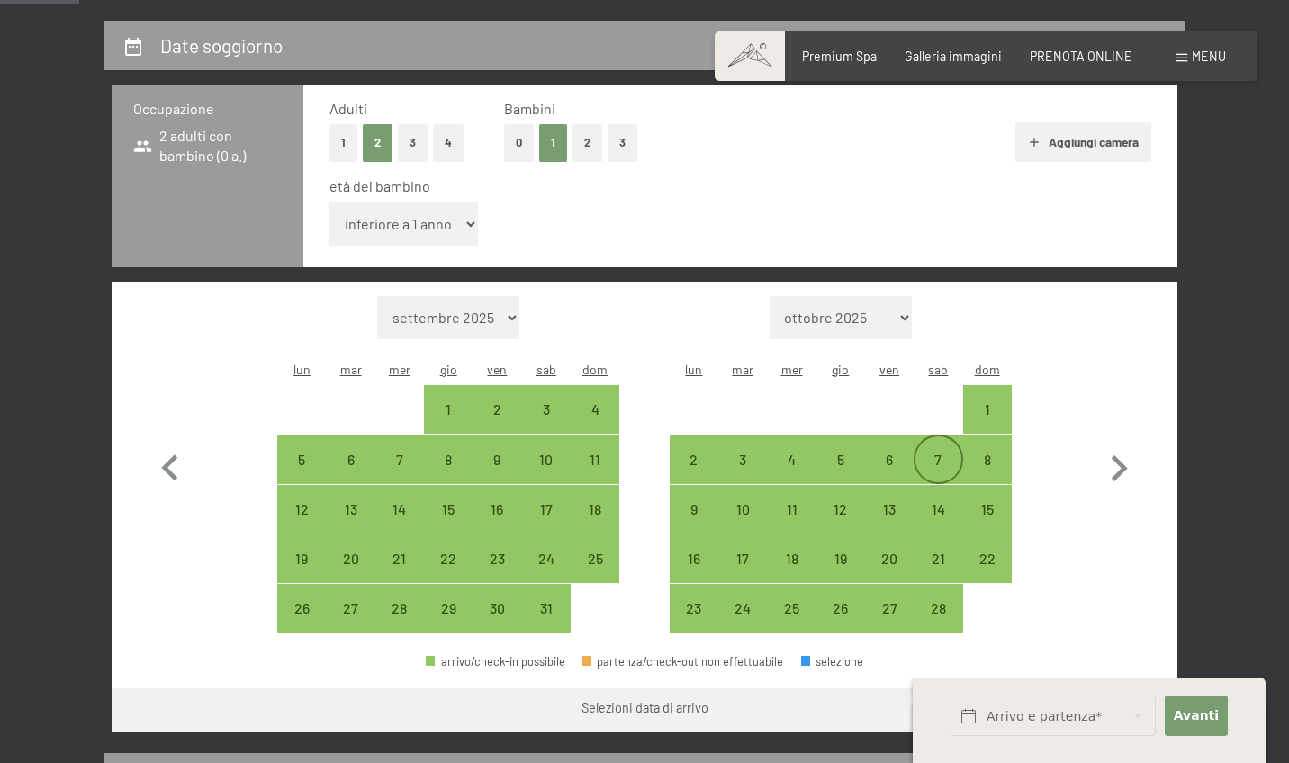
click at [937, 453] on div "7" at bounding box center [937, 475] width 45 height 45
select select "2026-01-01"
select select "2026-02-01"
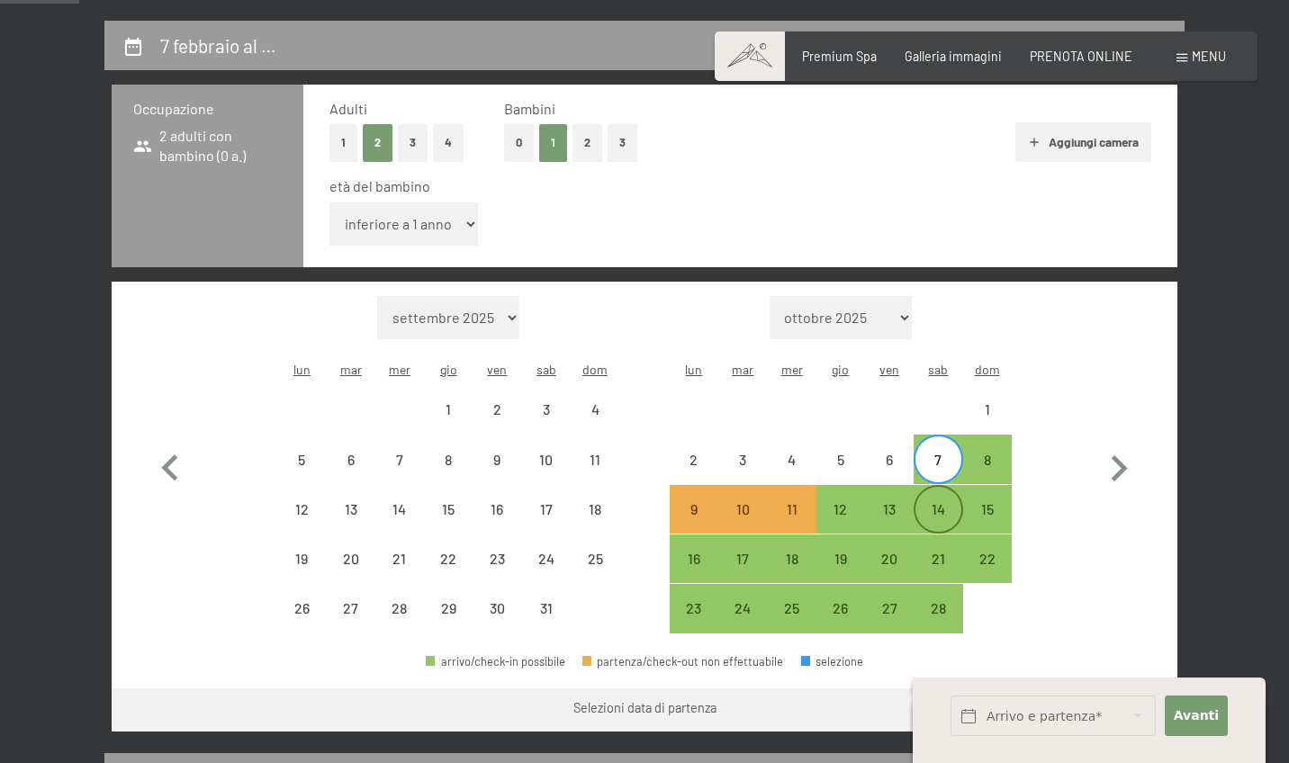
click at [933, 502] on div "14" at bounding box center [937, 524] width 45 height 45
select select "2026-01-01"
select select "2026-02-01"
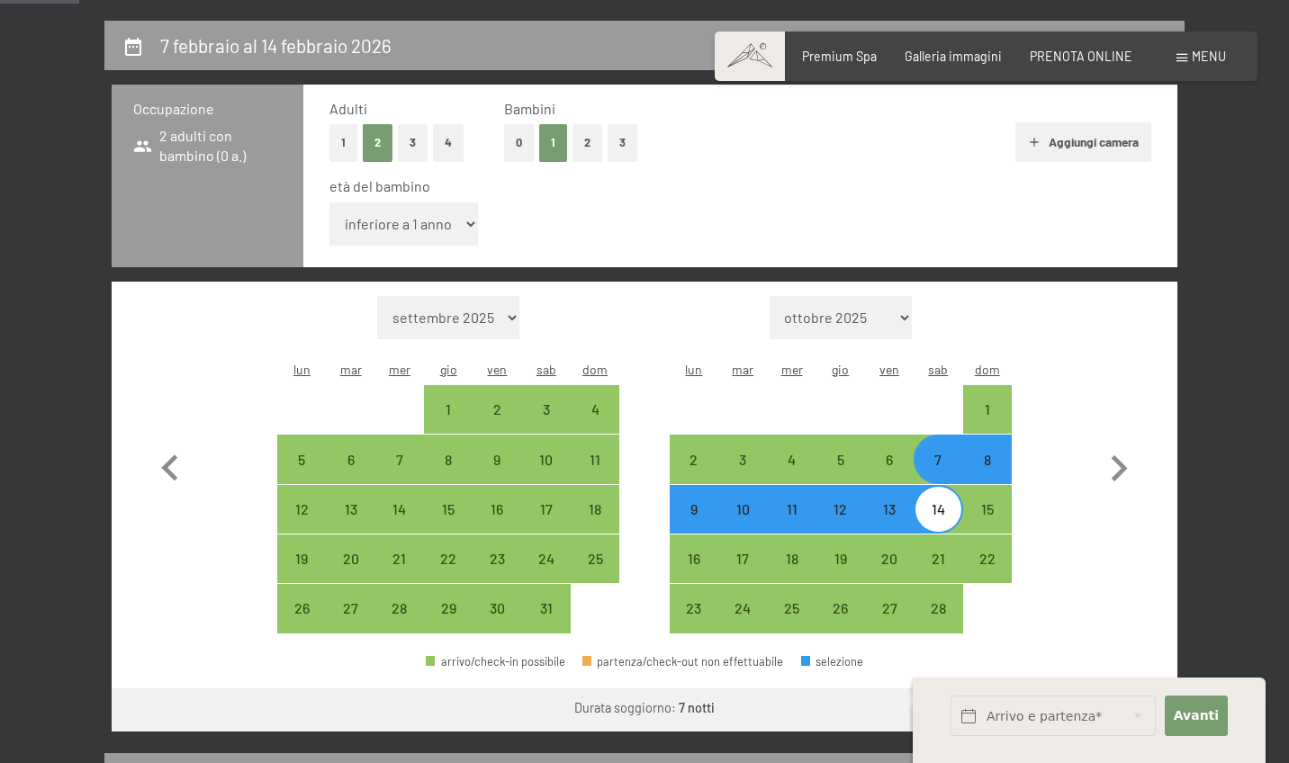
select select "10"
select select "2026-01-01"
select select "2026-02-01"
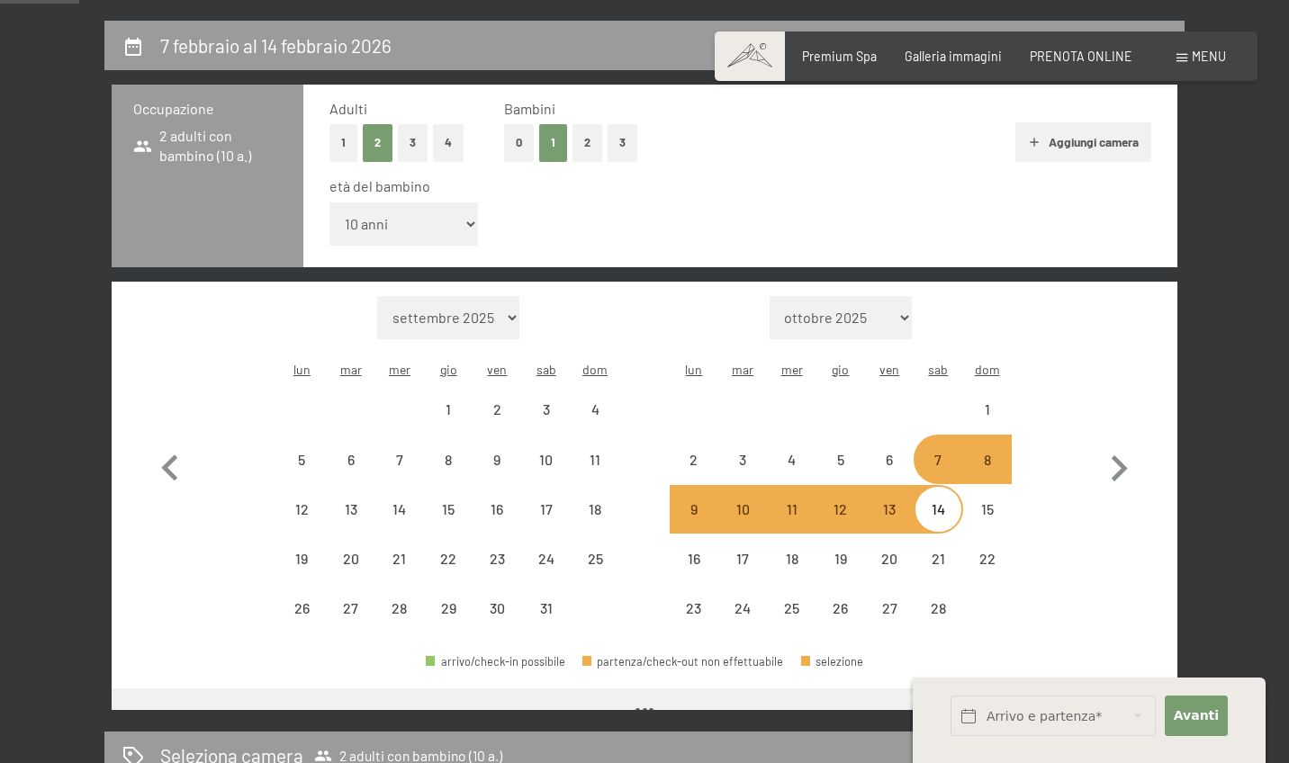
select select "2026-01-01"
select select "2026-02-01"
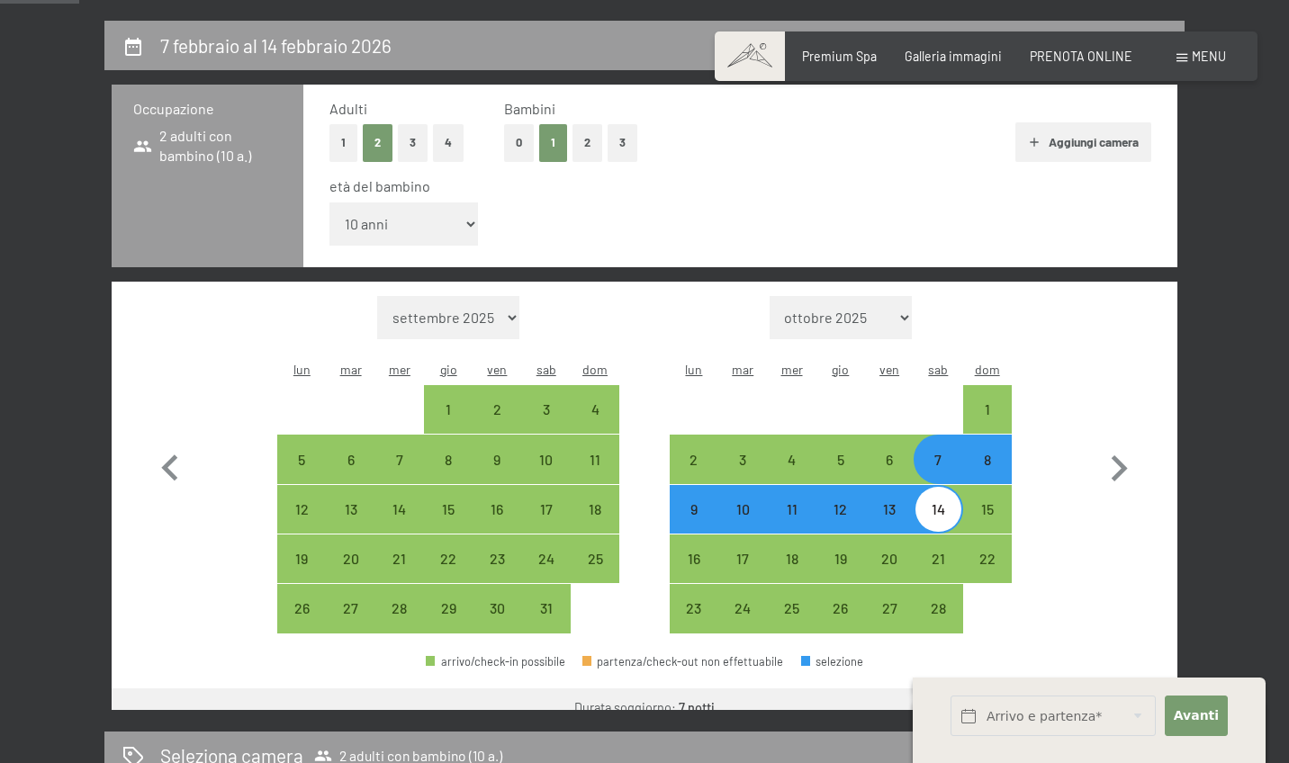
click at [1079, 688] on button "Vai a «Camera»" at bounding box center [1108, 709] width 138 height 43
select select "2026-01-01"
select select "2026-02-01"
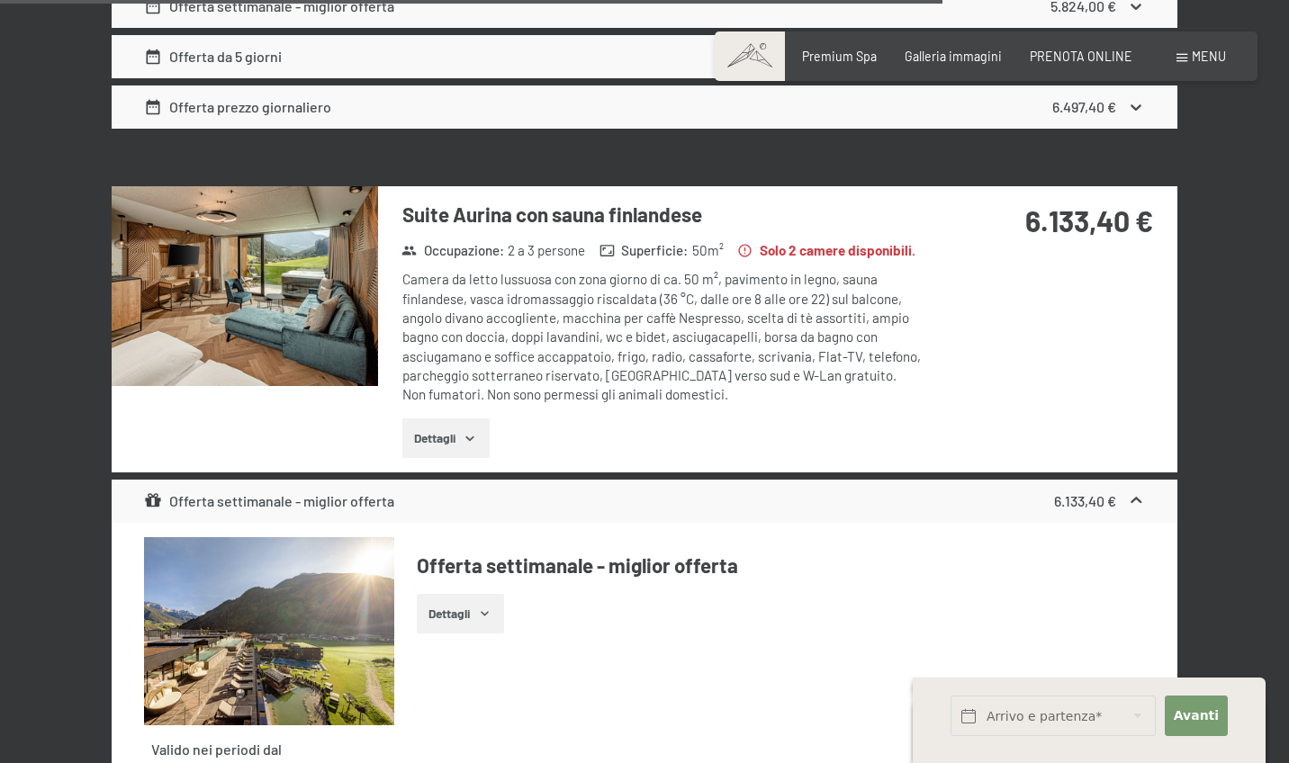
scroll to position [7325, 0]
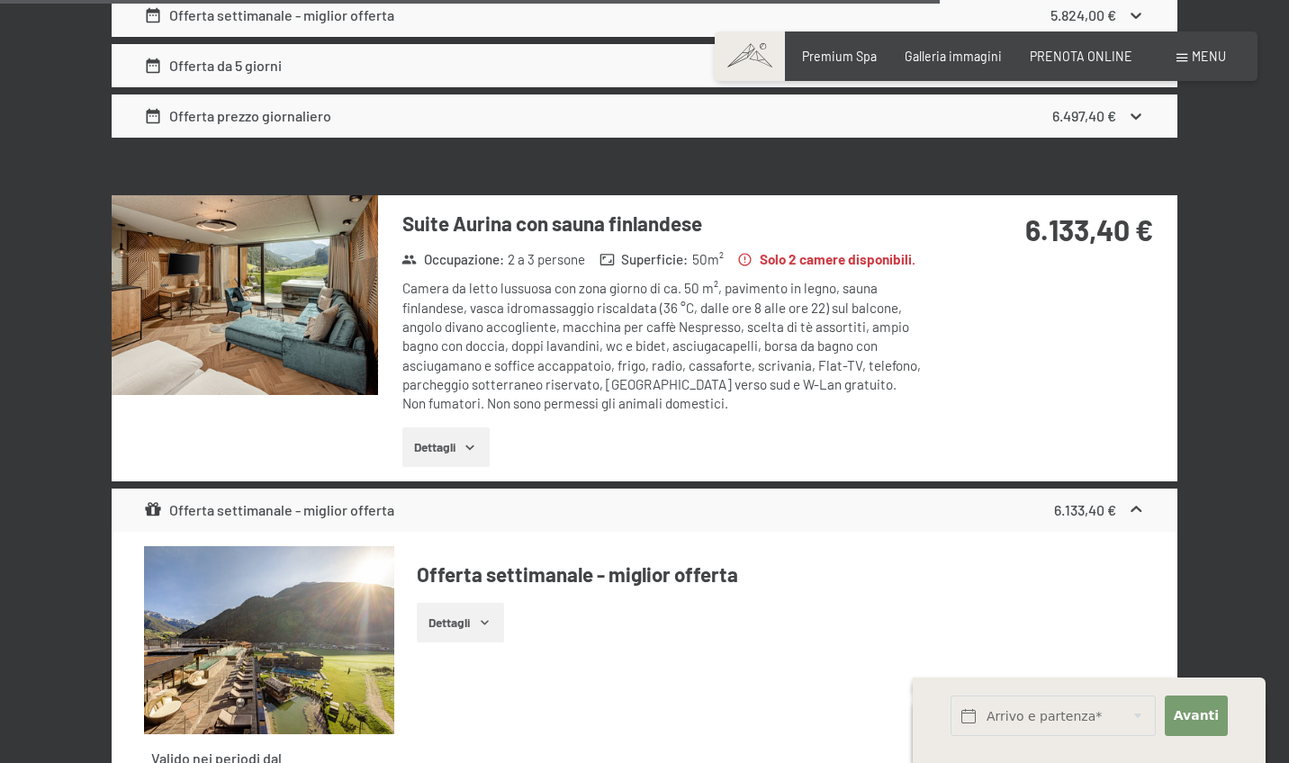
click at [532, 210] on h3 "Suite Aurina con sauna finlandese" at bounding box center [669, 224] width 535 height 28
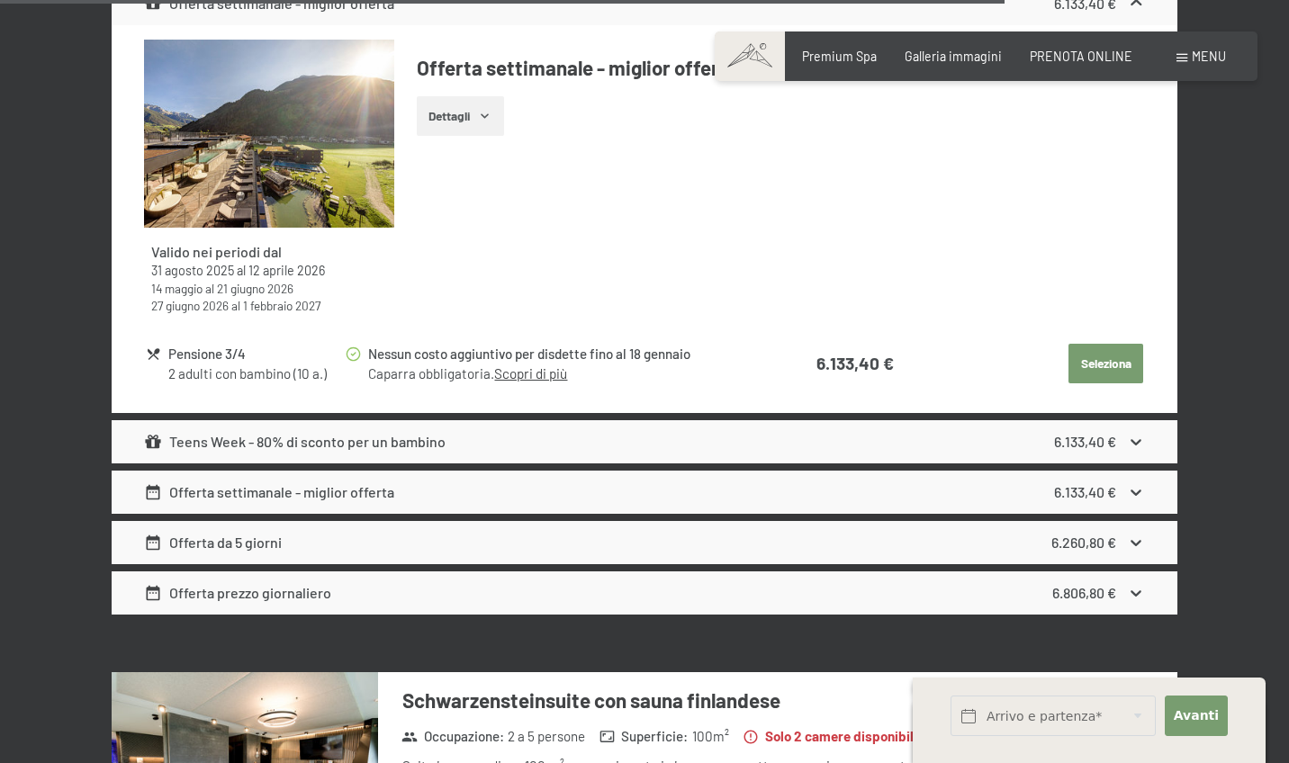
scroll to position [7832, 1]
click at [1088, 344] on button "Seleziona" at bounding box center [1105, 364] width 75 height 40
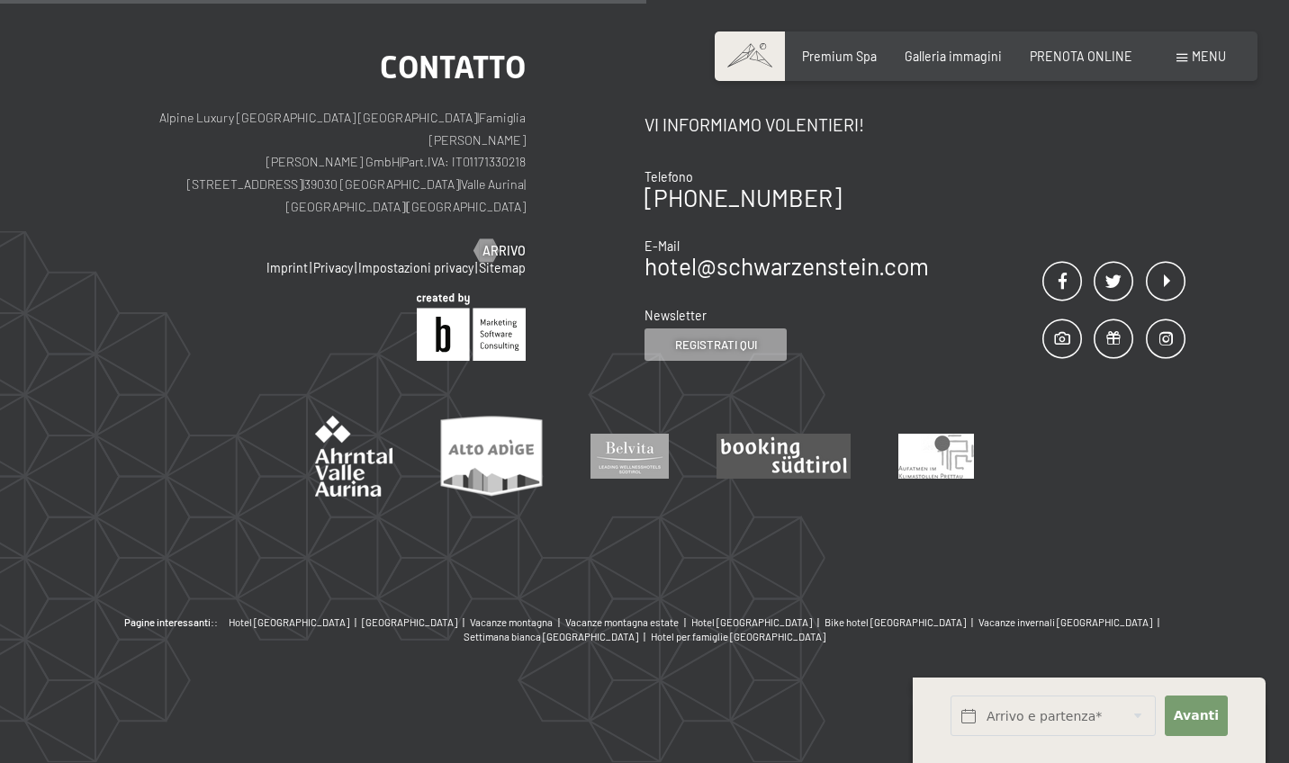
scroll to position [389, 0]
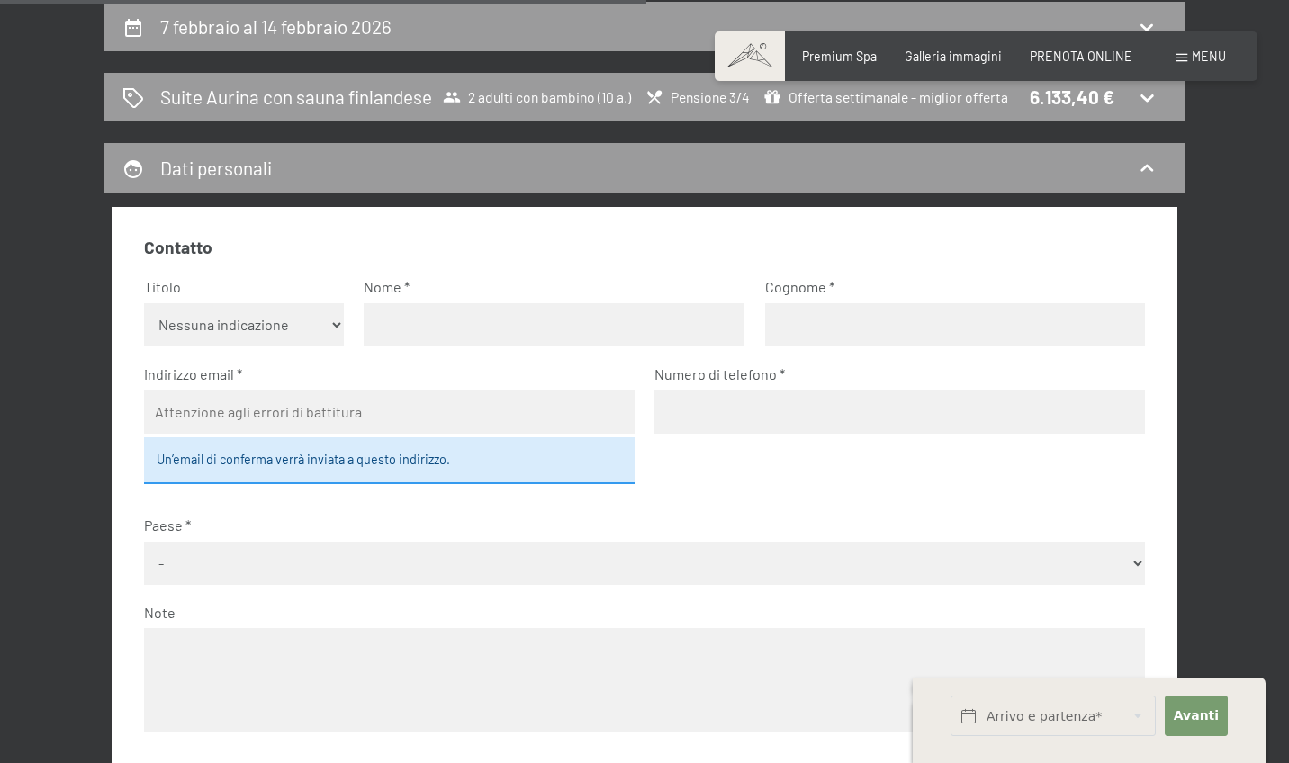
select select "m"
click at [411, 346] on input "text" at bounding box center [554, 324] width 381 height 43
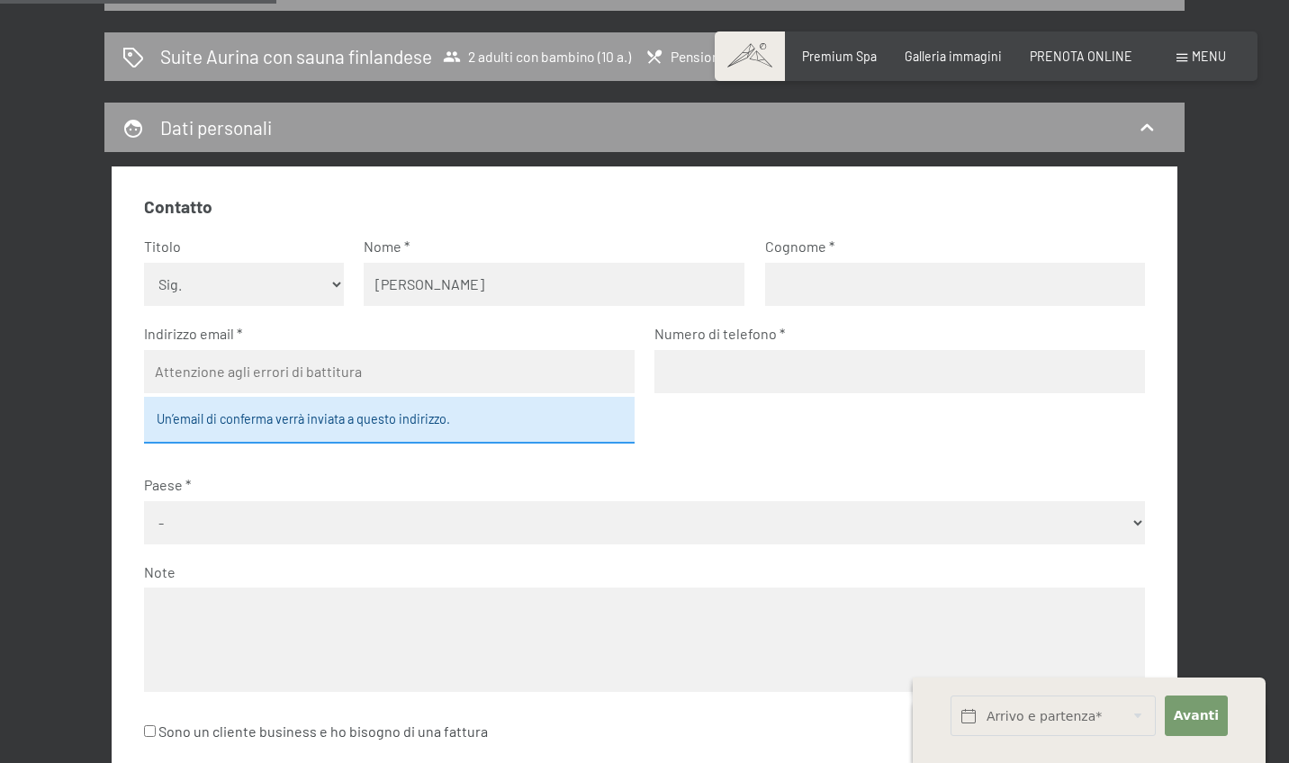
scroll to position [429, 0]
type input "Davide"
click at [845, 306] on input "text" at bounding box center [955, 284] width 381 height 43
type input "Giombini"
click at [442, 393] on input "email" at bounding box center [389, 371] width 490 height 43
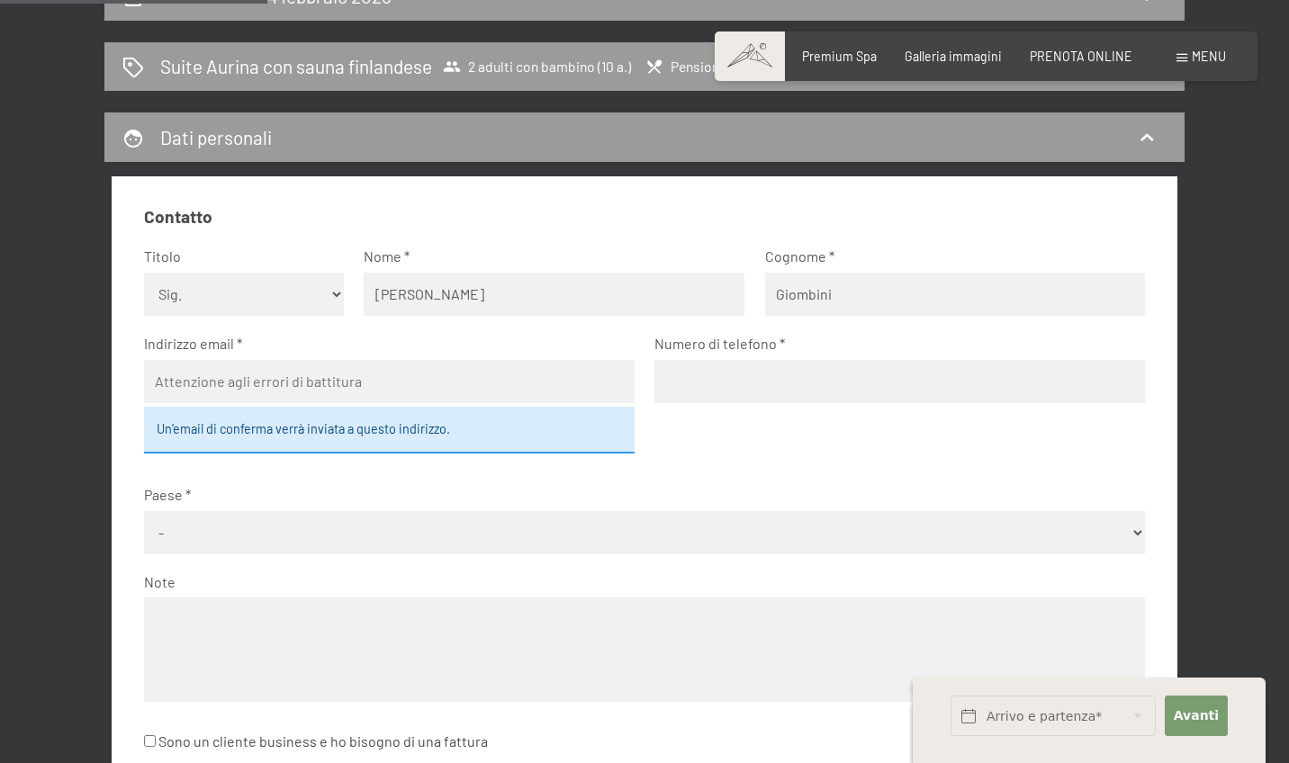
scroll to position [416, 0]
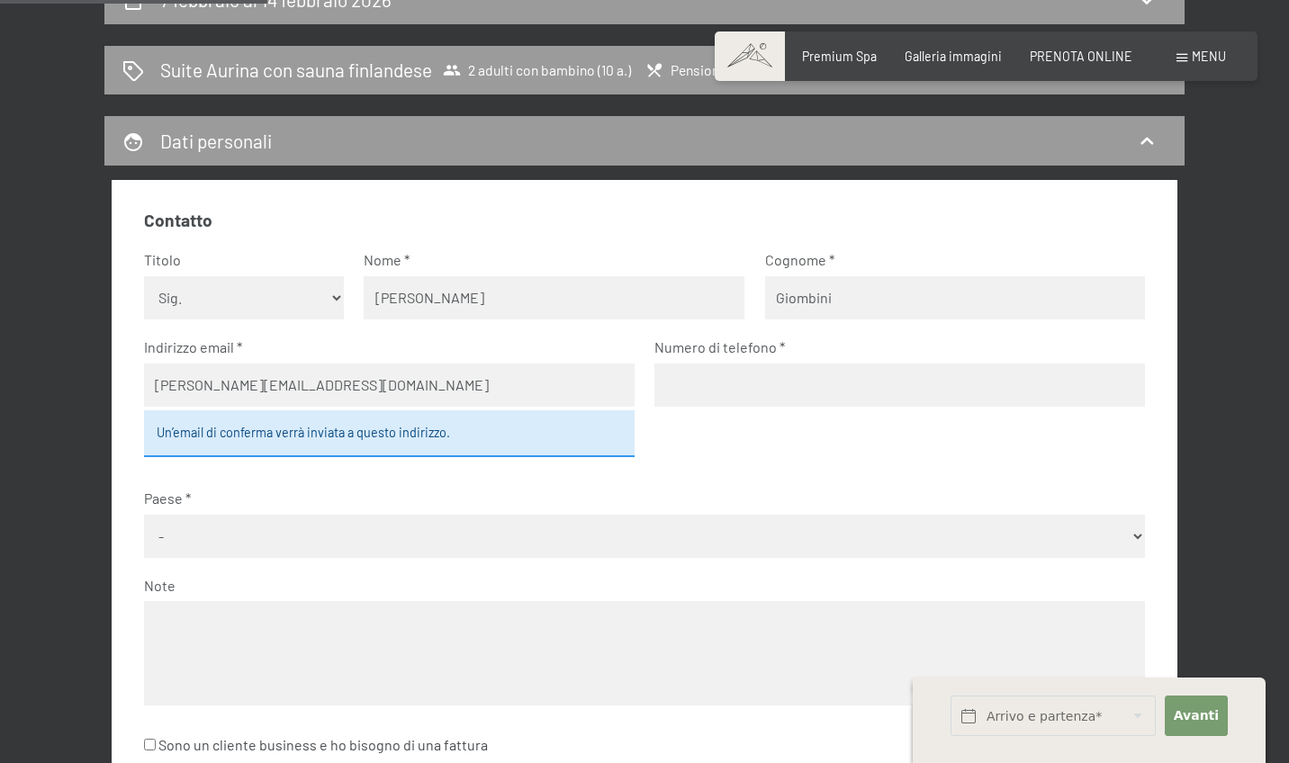
type input "davide.giombini@gmail.com"
click at [778, 407] on input "tel" at bounding box center [899, 385] width 490 height 43
type input "]"
click at [677, 407] on input "+39 3895067895" at bounding box center [899, 385] width 490 height 43
click at [706, 407] on input "0039 3895067895" at bounding box center [899, 385] width 490 height 43
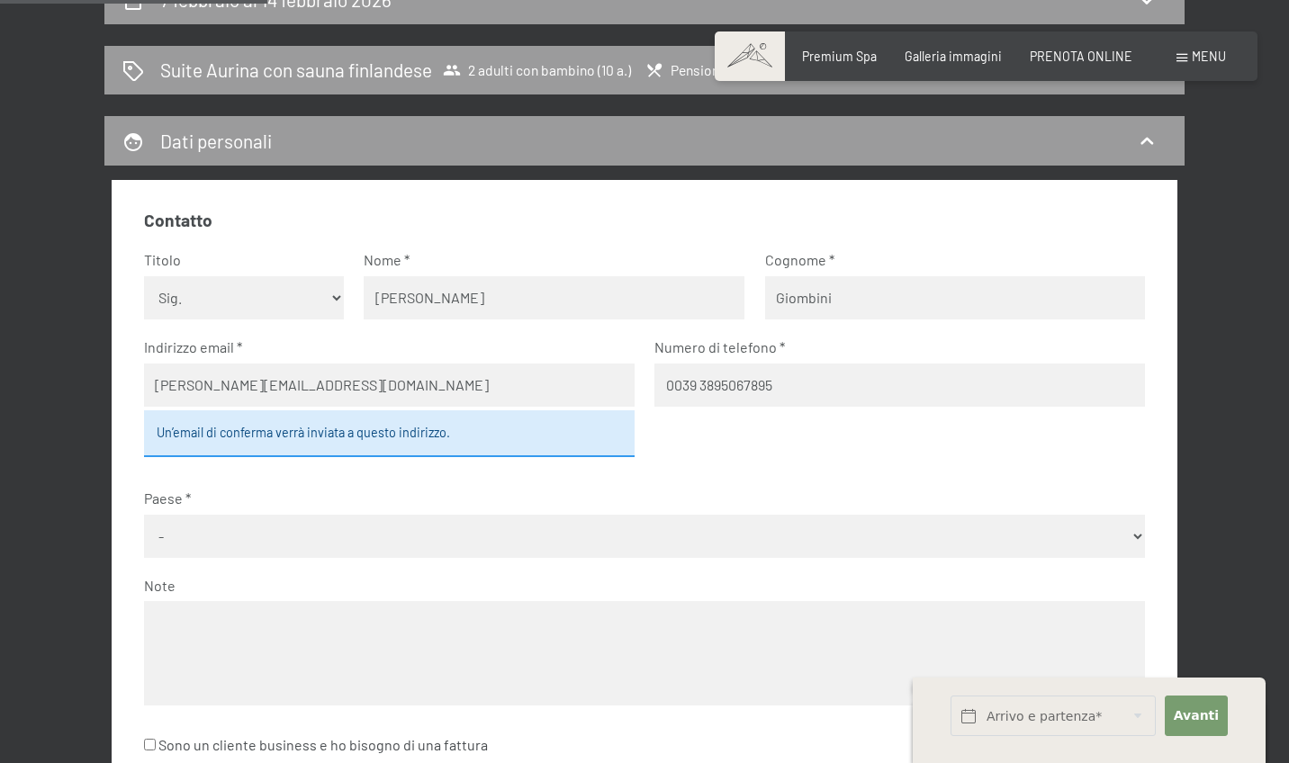
click at [704, 407] on input "0039 3895067895" at bounding box center [899, 385] width 490 height 43
drag, startPoint x: 703, startPoint y: 415, endPoint x: 669, endPoint y: 404, distance: 35.9
click at [668, 407] on input "0039 3895067895" at bounding box center [899, 385] width 490 height 43
type input "3895067895"
select select "ITA"
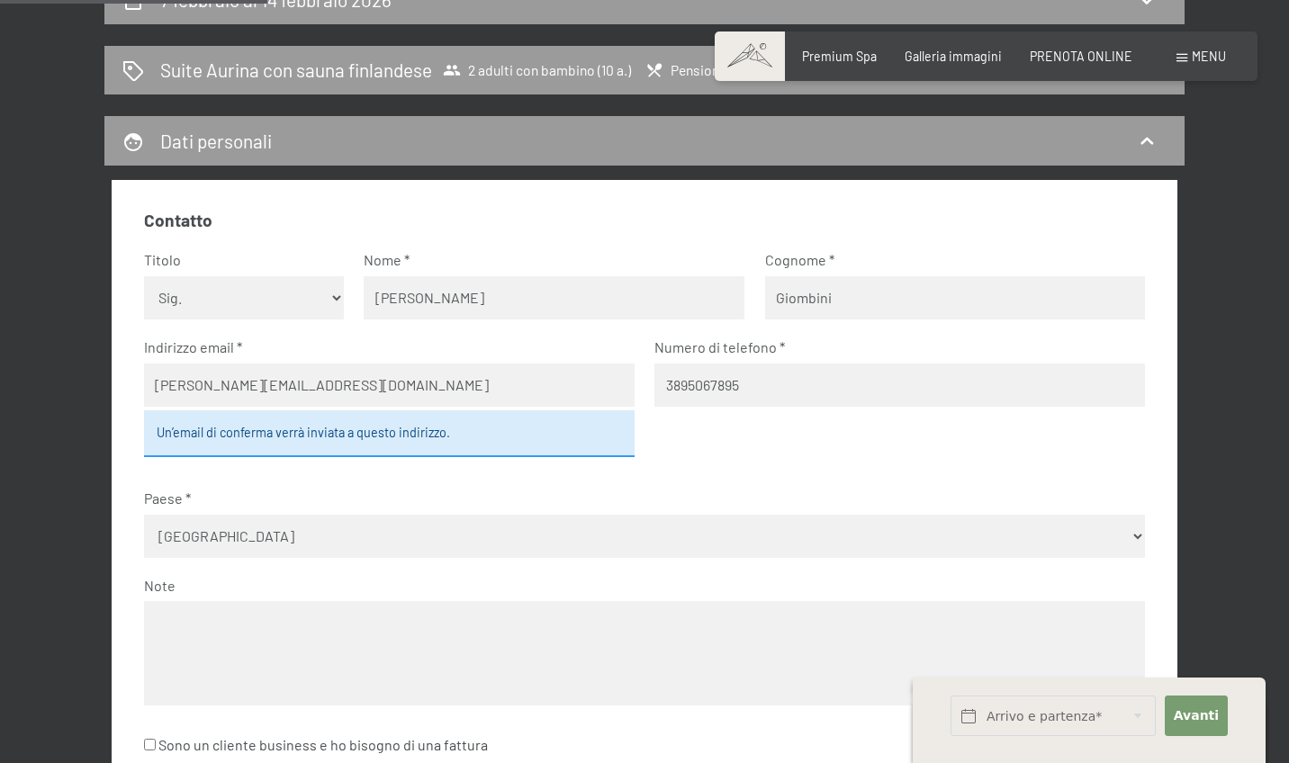
click at [697, 609] on textarea at bounding box center [645, 652] width 1002 height 103
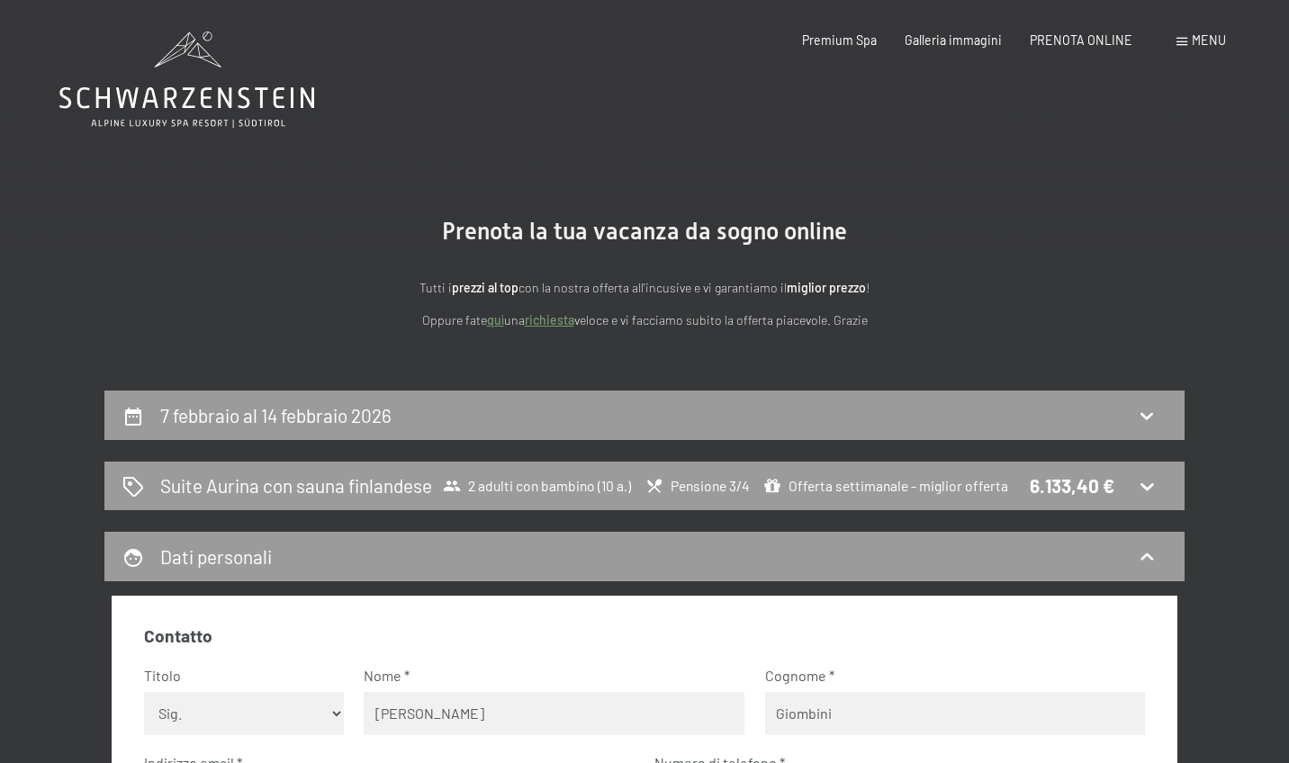
scroll to position [0, 0]
